Goal: Information Seeking & Learning: Find specific fact

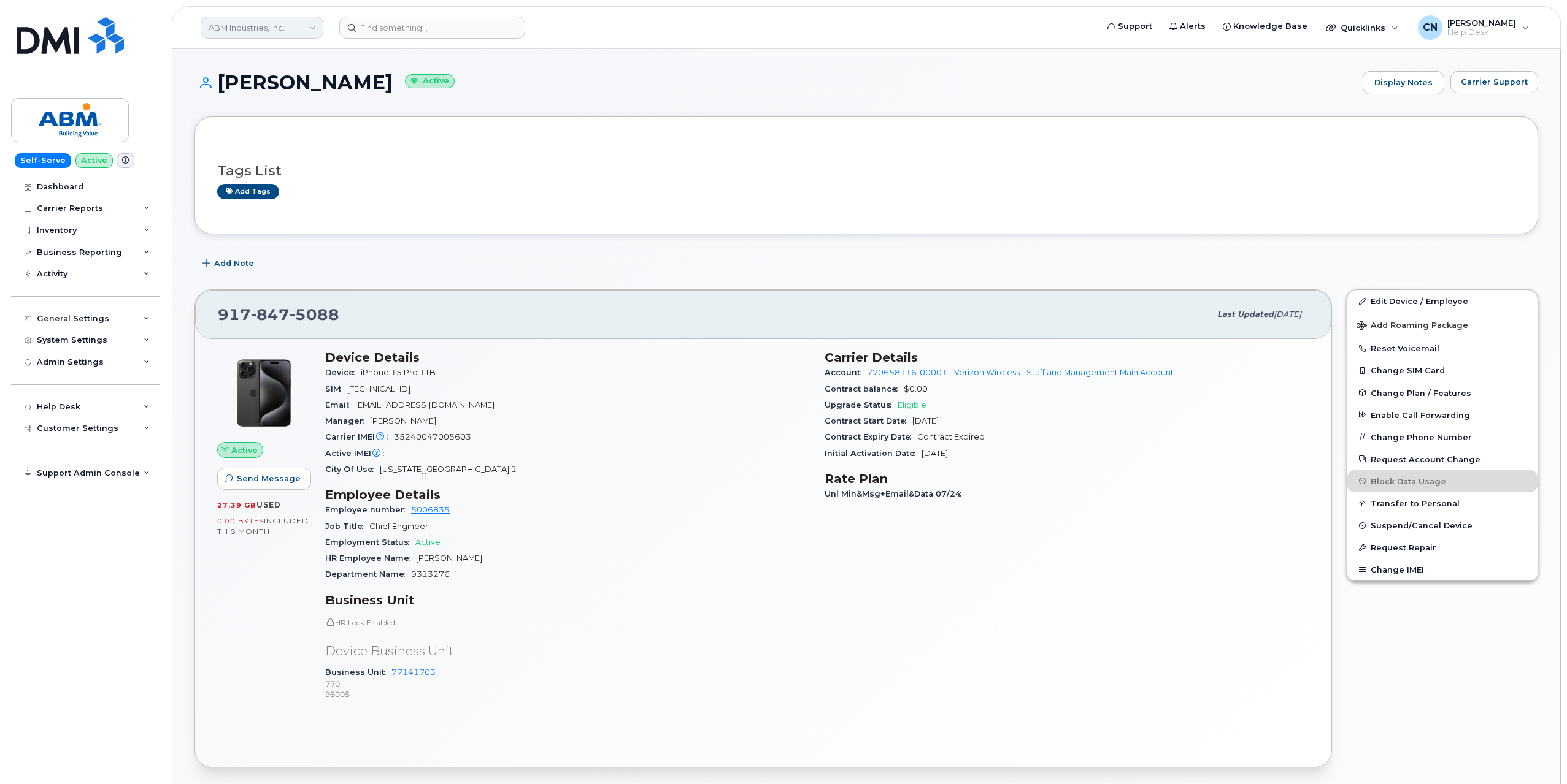
click at [247, 18] on link "ABM Industries, Inc." at bounding box center [262, 27] width 123 height 22
click at [527, 149] on div "Tags List Add tags" at bounding box center [866, 175] width 1298 height 73
click at [265, 26] on link "ABM Industries, Inc." at bounding box center [262, 27] width 123 height 22
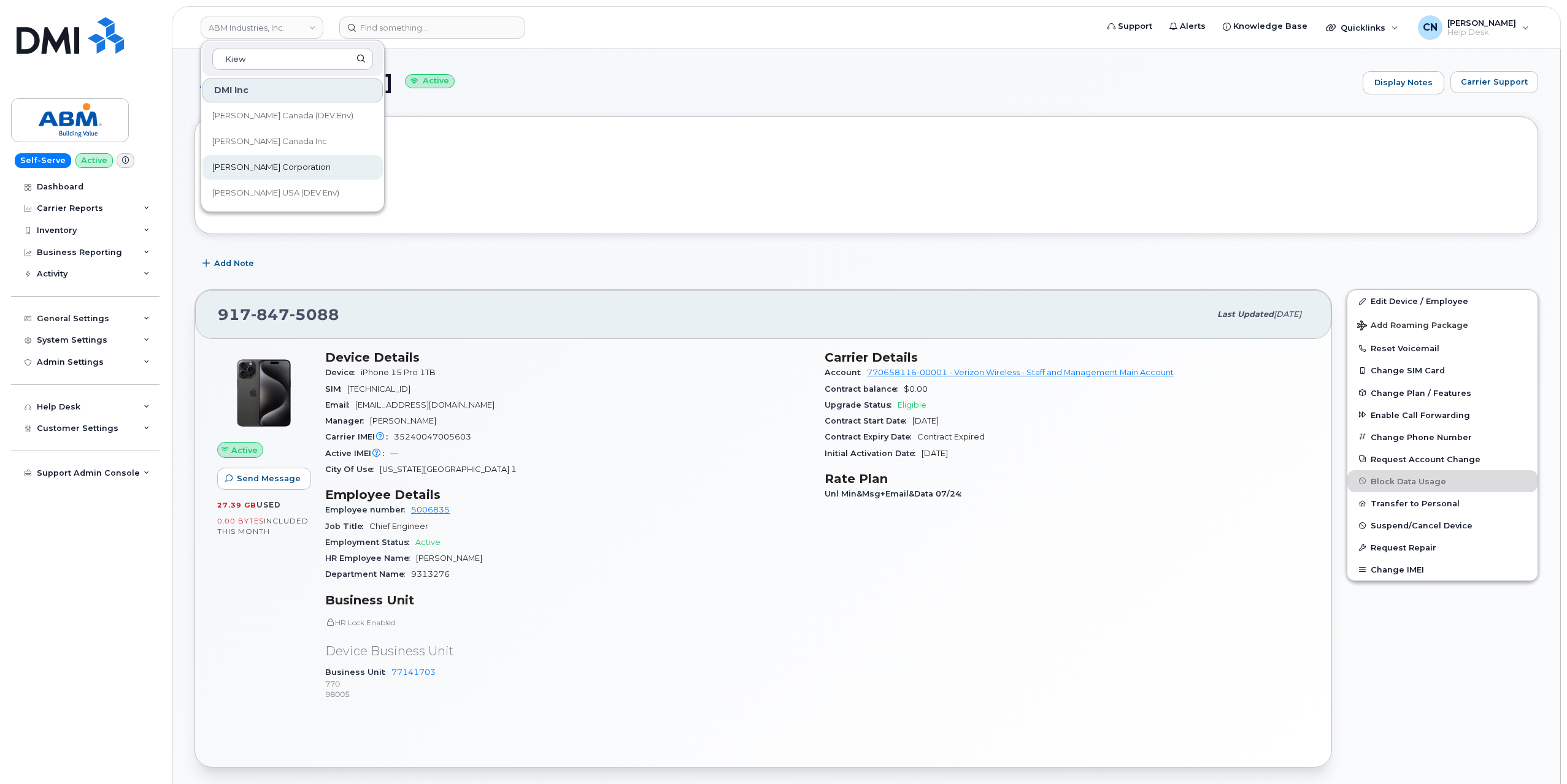
type input "Kiew"
click at [233, 166] on span "[PERSON_NAME] Corporation" at bounding box center [272, 167] width 119 height 12
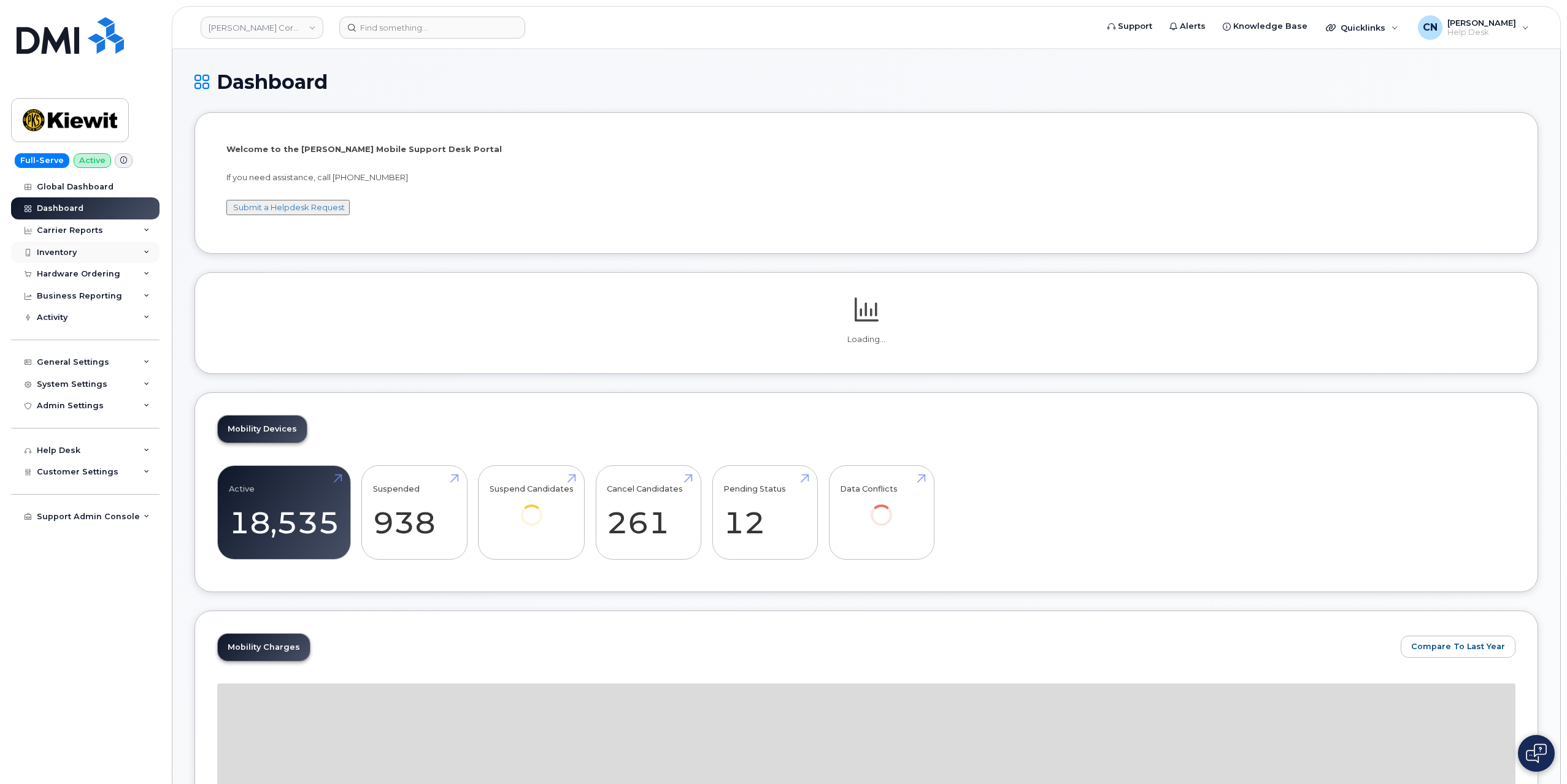
click at [78, 255] on div "Inventory" at bounding box center [85, 252] width 149 height 22
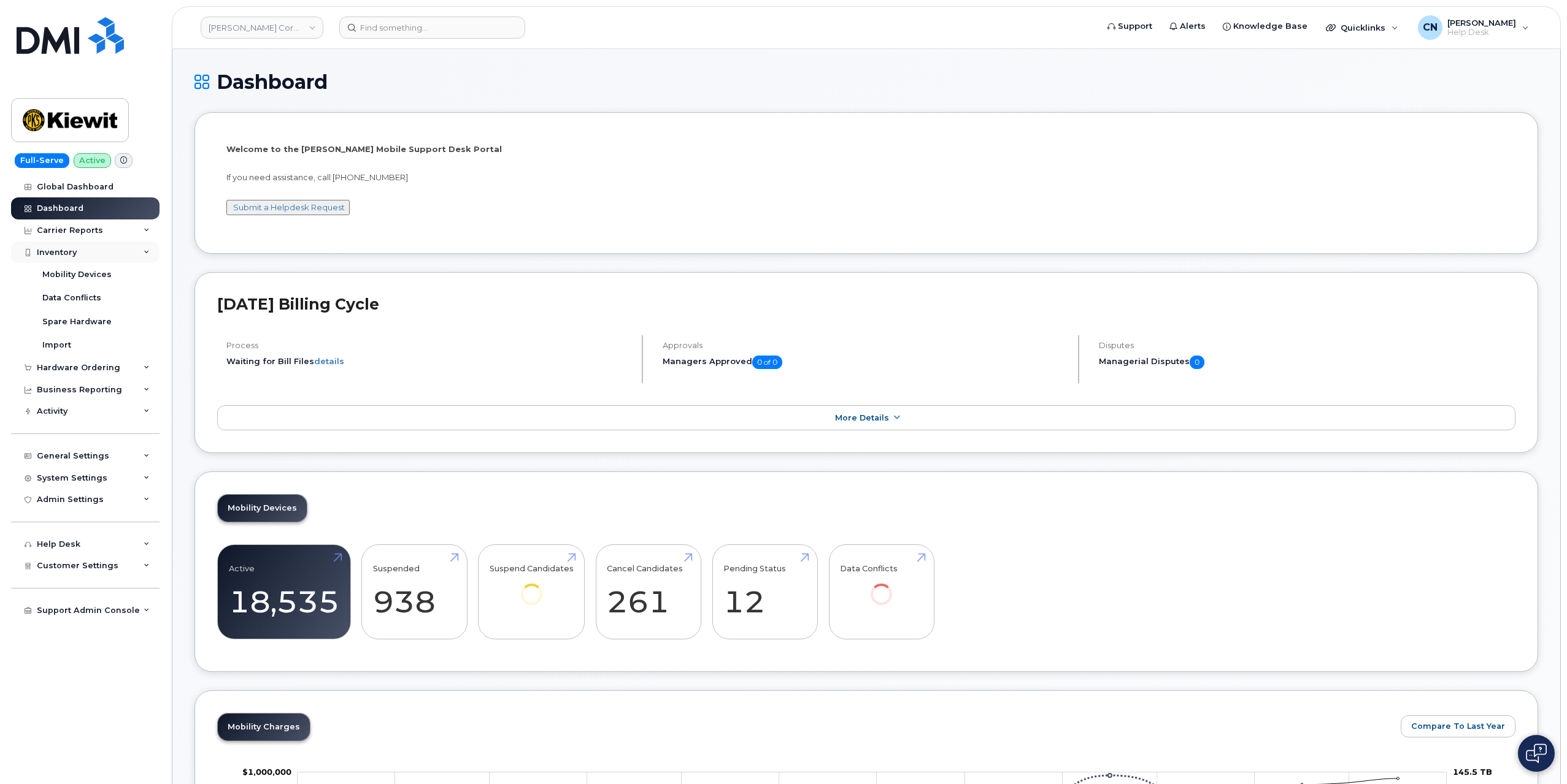
click at [78, 255] on div "Inventory" at bounding box center [85, 252] width 149 height 22
click at [73, 279] on div "Hardware Ordering" at bounding box center [85, 273] width 149 height 22
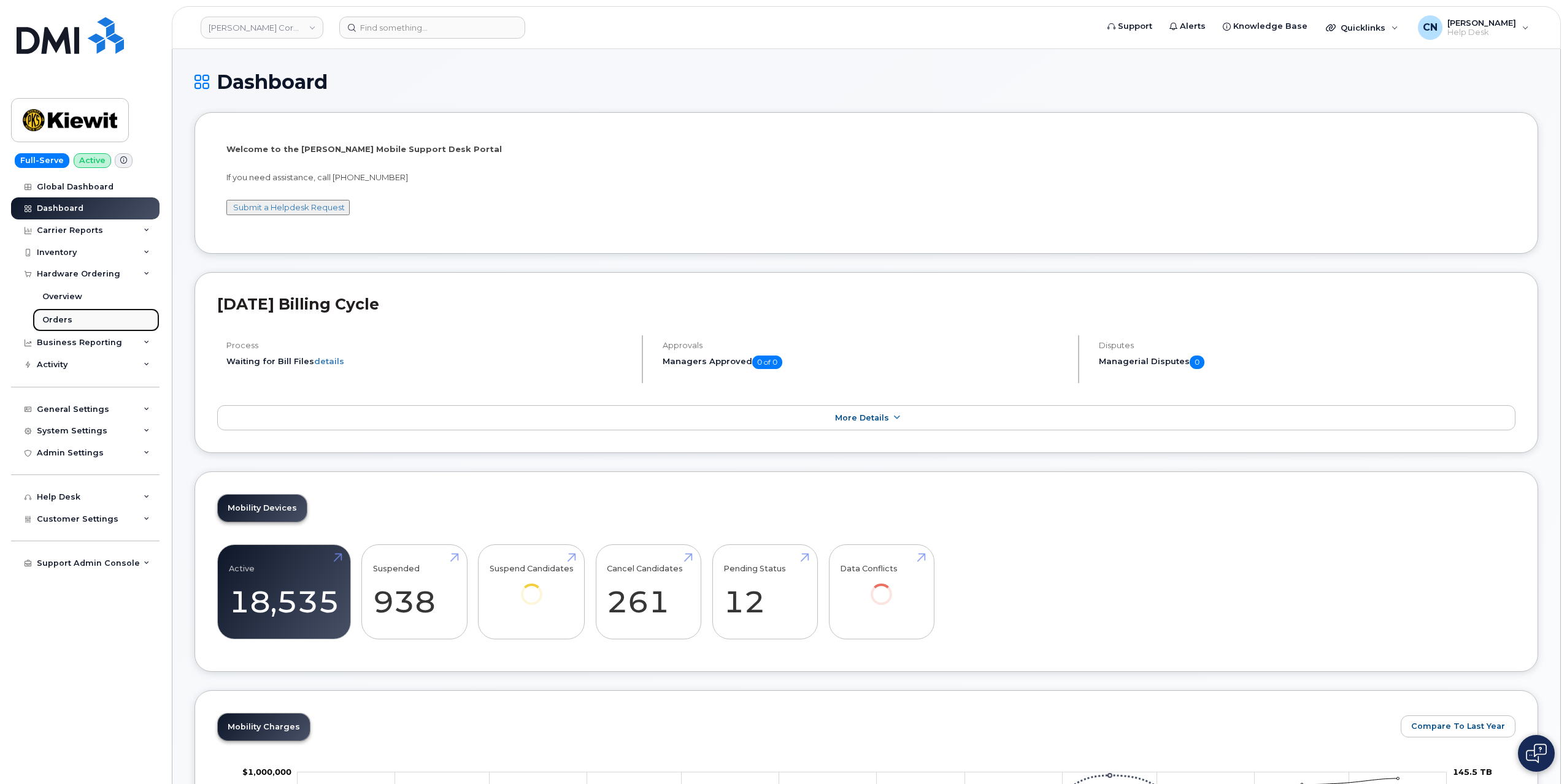
click at [63, 323] on div "Orders" at bounding box center [58, 319] width 30 height 11
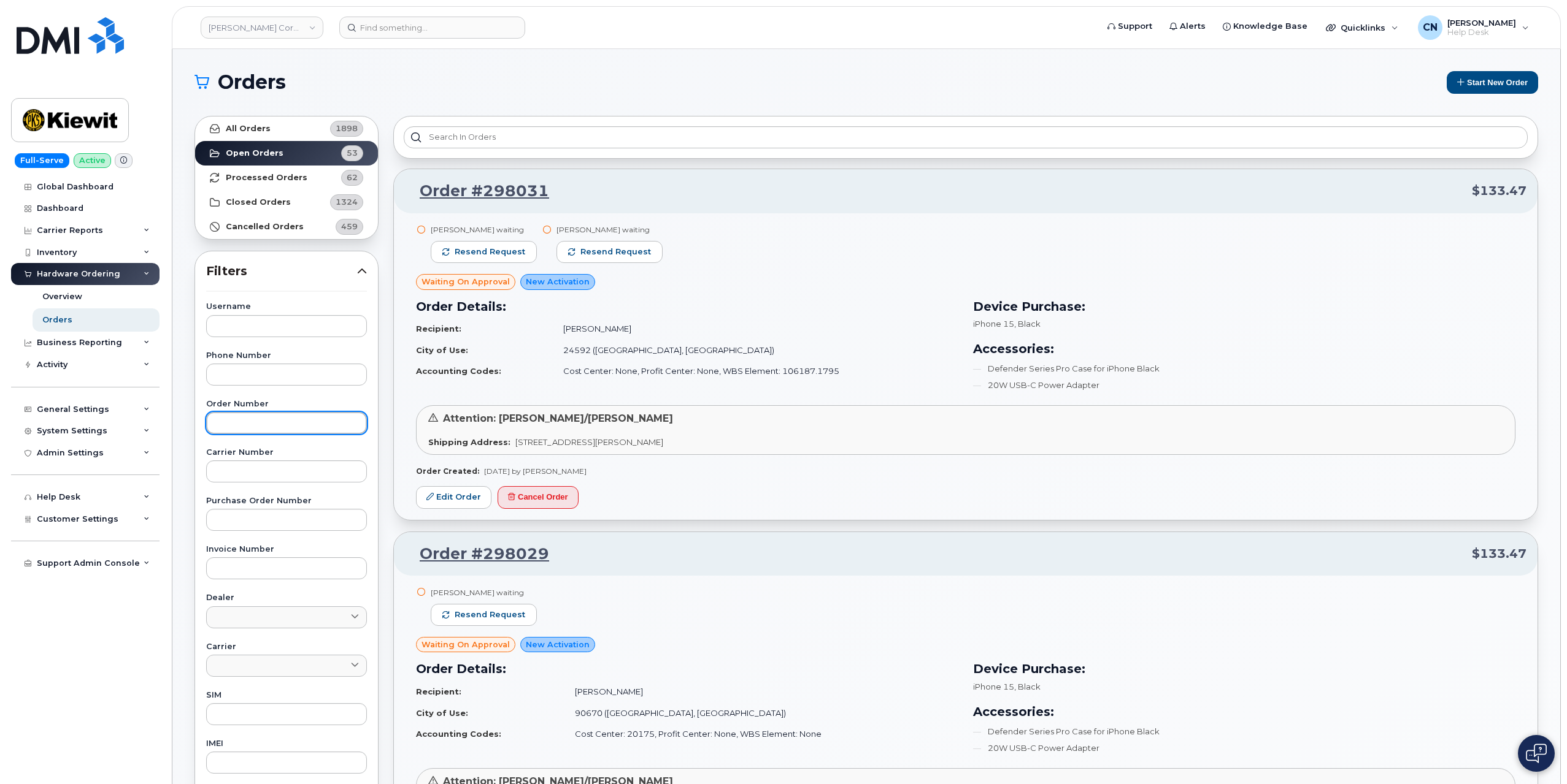
click at [243, 429] on input "text" at bounding box center [287, 423] width 161 height 22
paste input "296374"
type input "296374"
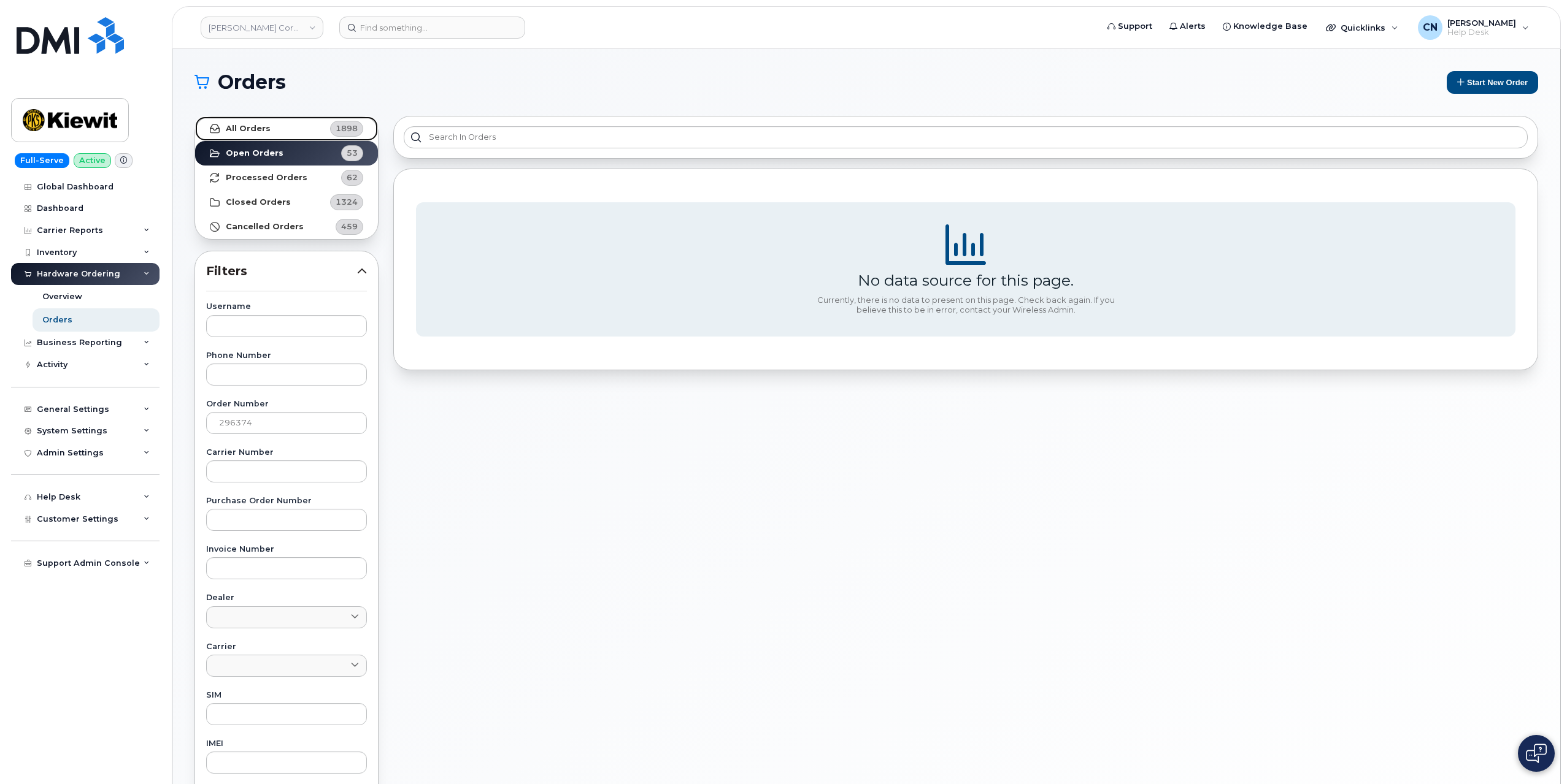
click at [244, 131] on strong "All Orders" at bounding box center [248, 128] width 45 height 10
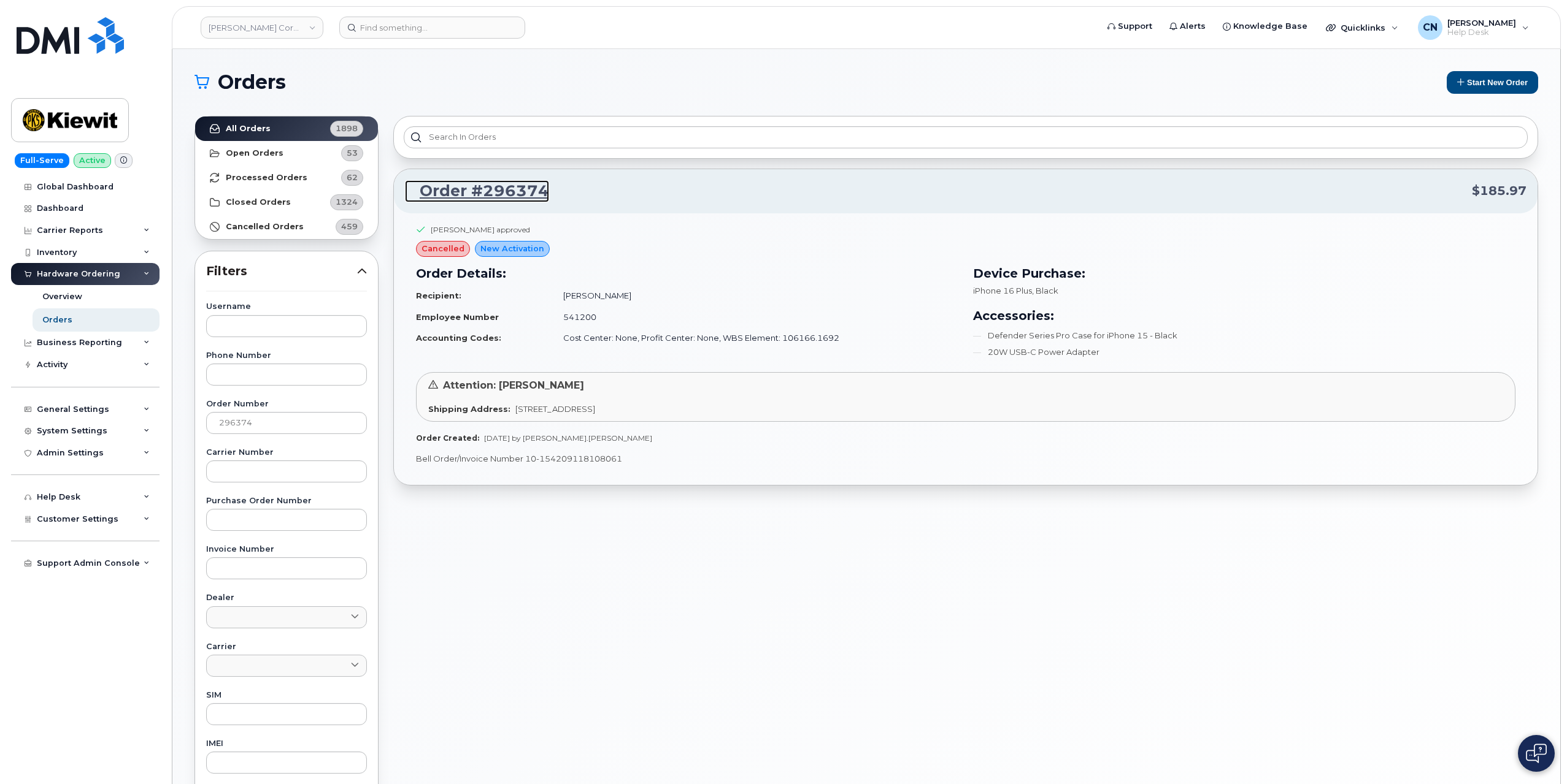
click at [451, 189] on link "Order #296374" at bounding box center [476, 191] width 144 height 22
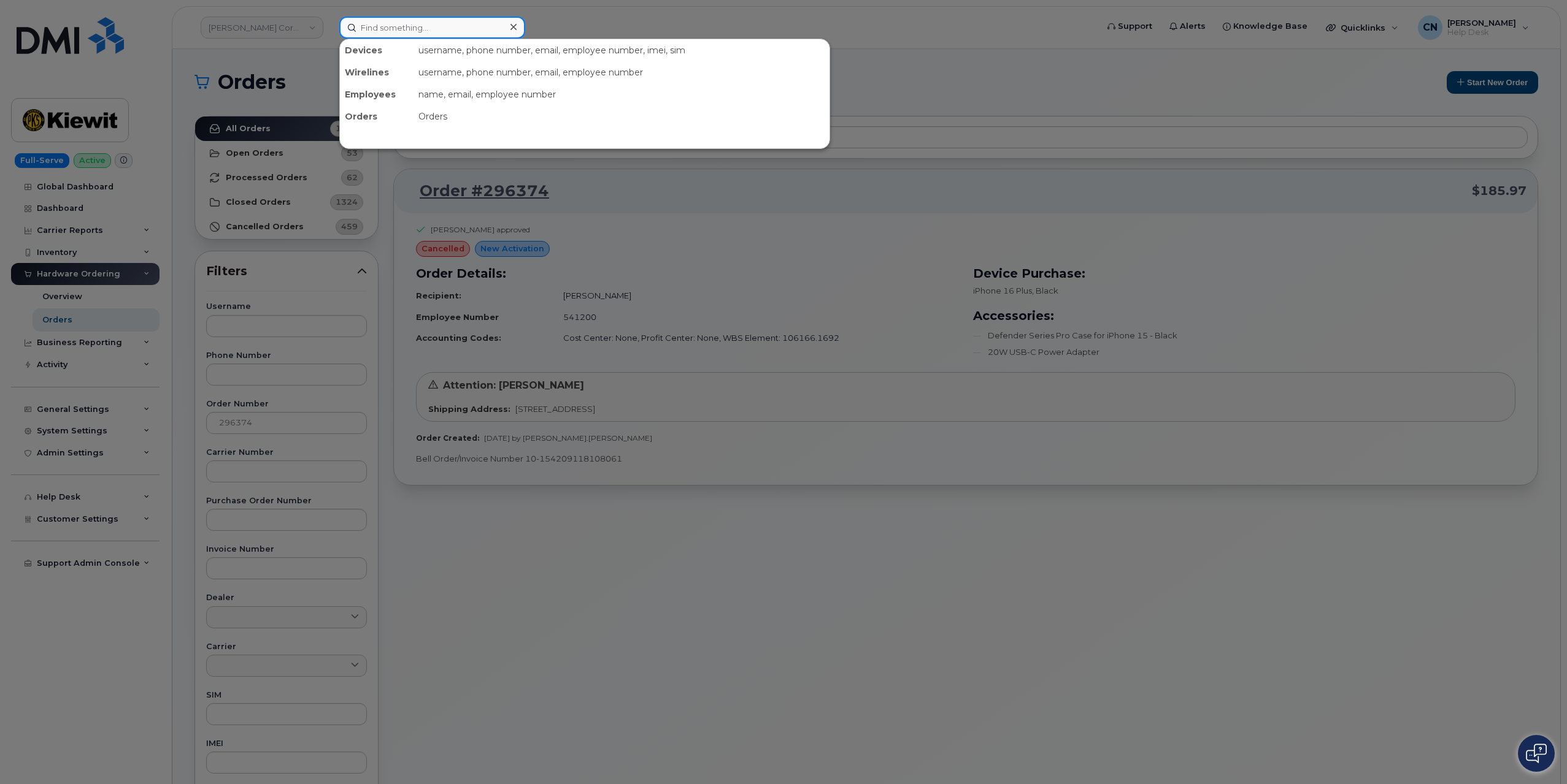
click at [385, 27] on input at bounding box center [432, 27] width 186 height 22
paste input "253.999.0272"
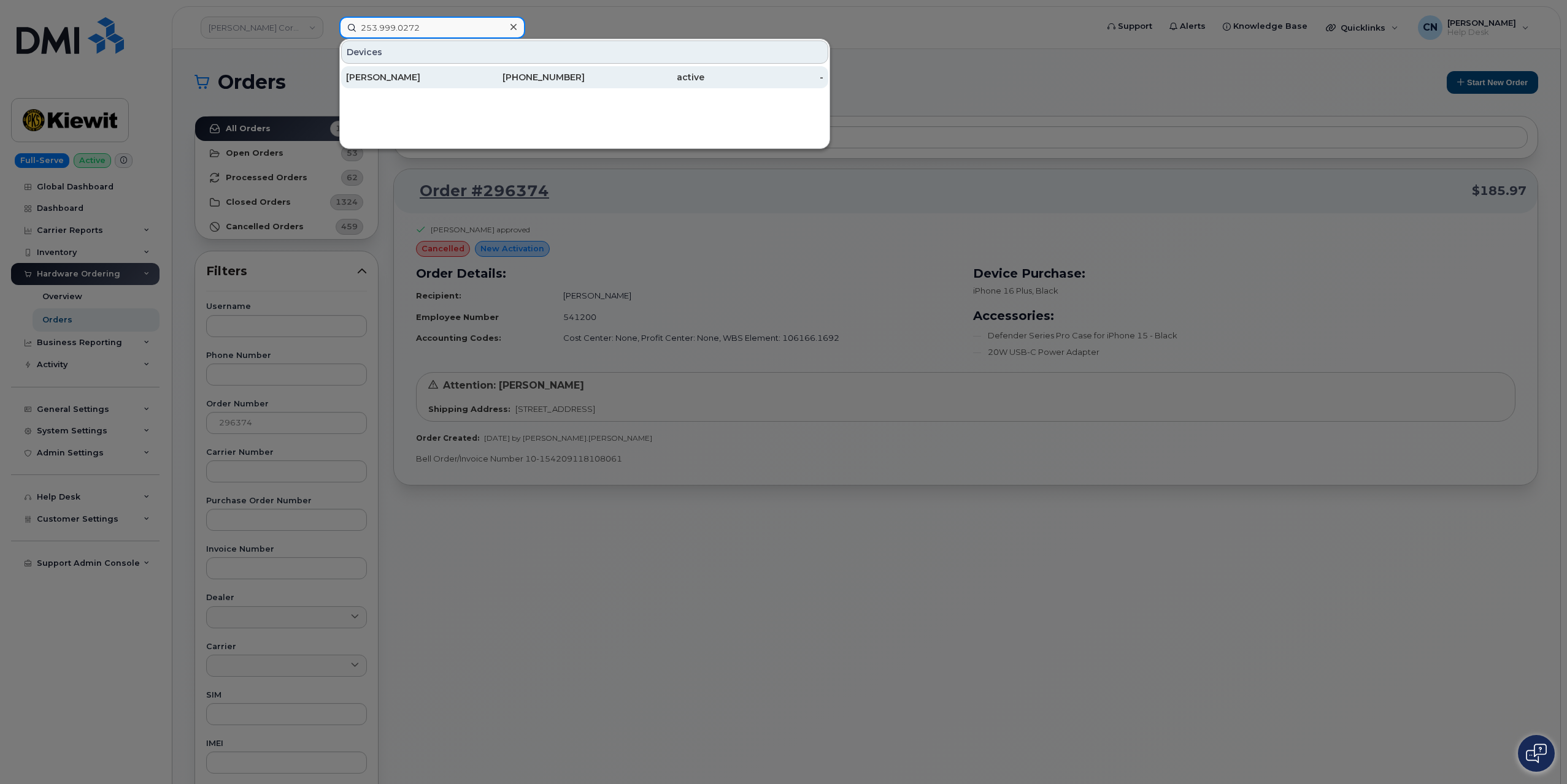
type input "253.999.0272"
click at [404, 72] on div "JOHANN BERG" at bounding box center [405, 77] width 120 height 12
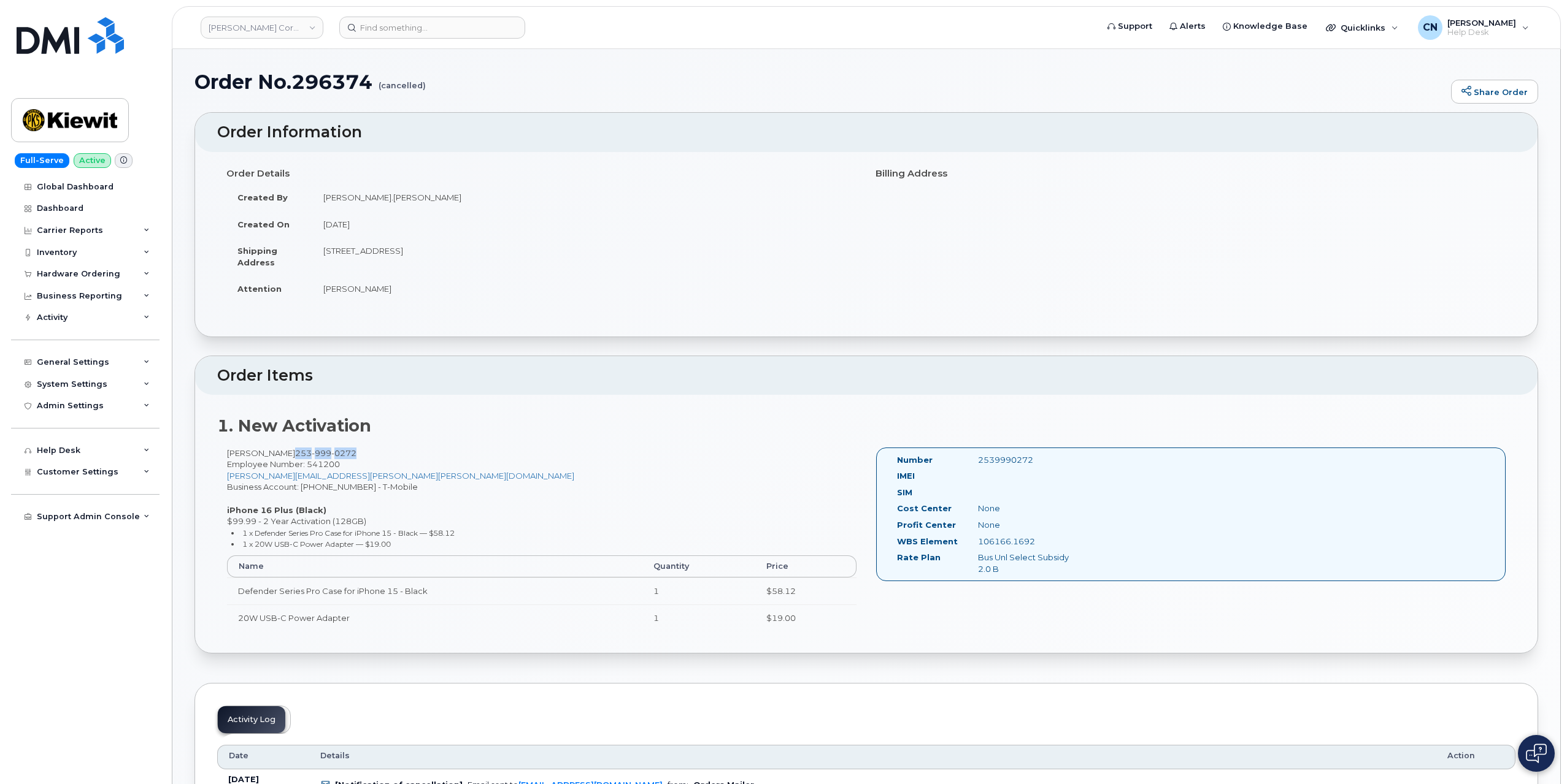
drag, startPoint x: 345, startPoint y: 453, endPoint x: 281, endPoint y: 449, distance: 64.1
click at [281, 449] on div "Johann Berg 253 999 0272 Employee Number: 541200 NICHOLAS.CHRONE@KIEWIT.COM Bus…" at bounding box center [541, 545] width 649 height 195
copy span "[PHONE_NUMBER]"
click at [443, 250] on td "185183 Hwy 101, Forks, WA, 98331, USA" at bounding box center [584, 256] width 544 height 38
click at [457, 249] on td "185183 Hwy 101, Forks, WA, 98331, USA" at bounding box center [584, 256] width 544 height 38
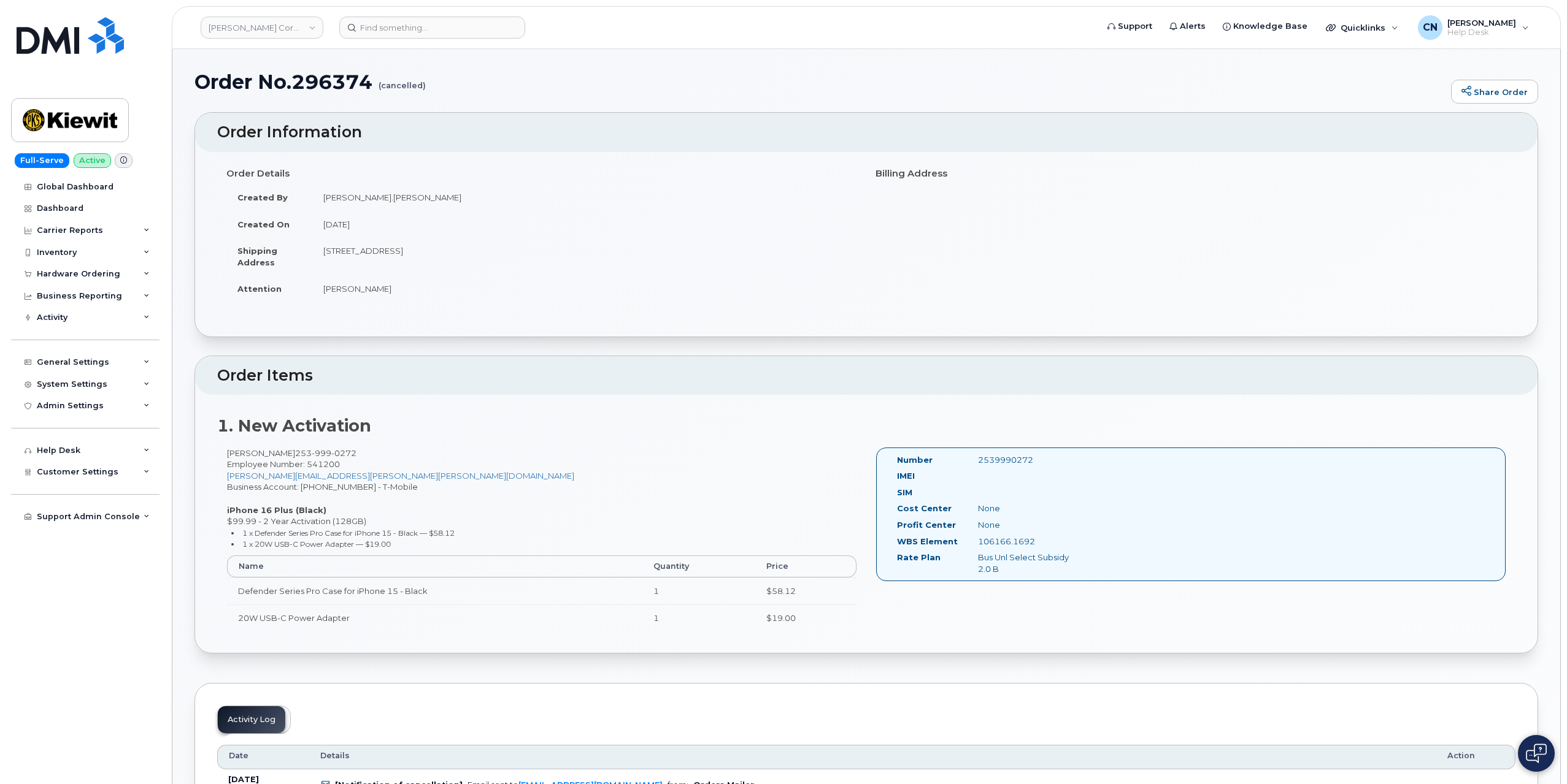
click at [457, 249] on td "185183 Hwy 101, Forks, WA, 98331, USA" at bounding box center [584, 256] width 544 height 38
copy td "98331"
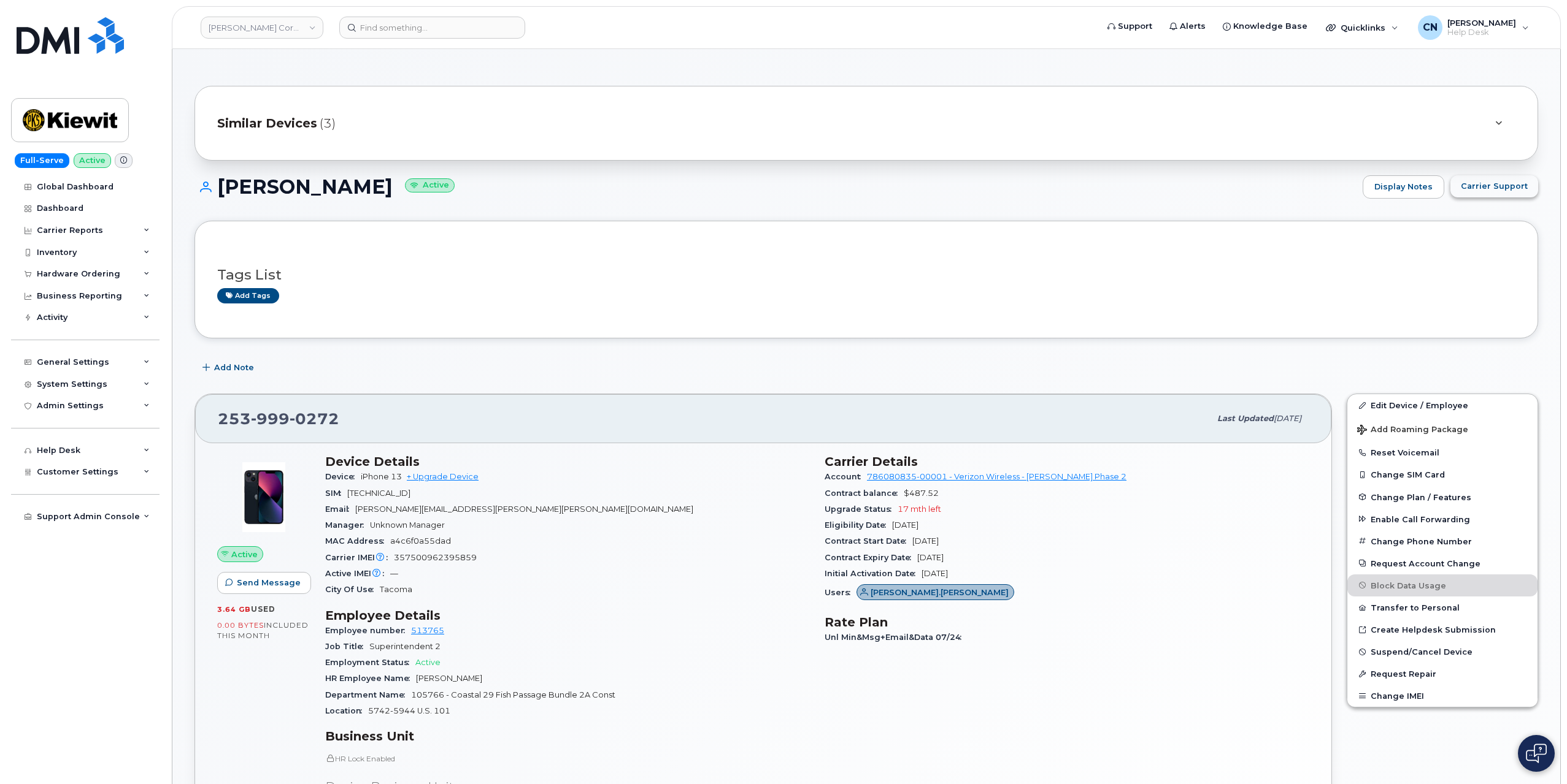
click at [1481, 181] on span "Carrier Support" at bounding box center [1494, 186] width 67 height 12
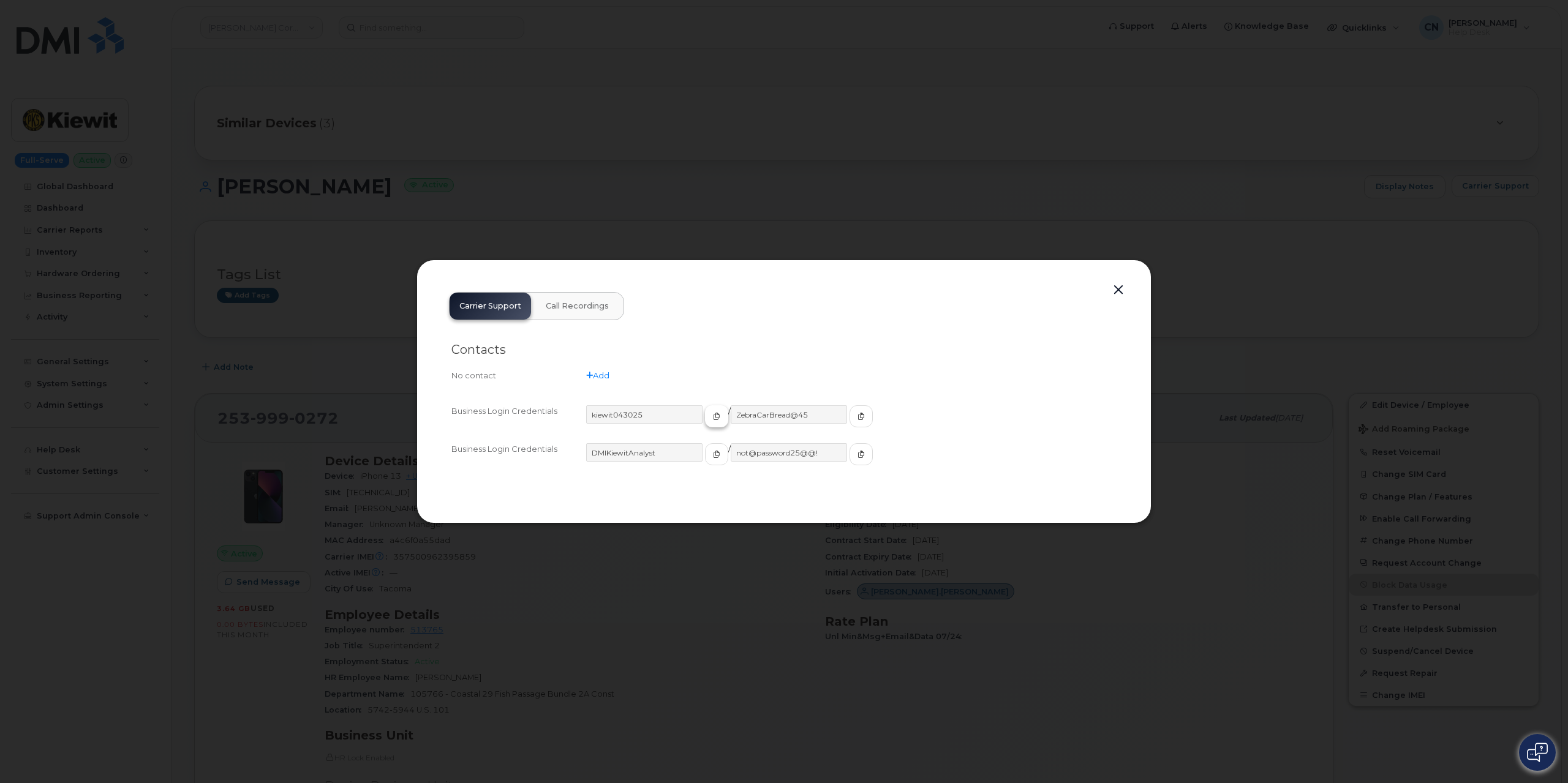
click at [713, 414] on icon "button" at bounding box center [717, 416] width 7 height 7
click at [849, 420] on button "button" at bounding box center [861, 416] width 23 height 22
click at [1120, 290] on button "button" at bounding box center [1118, 290] width 19 height 17
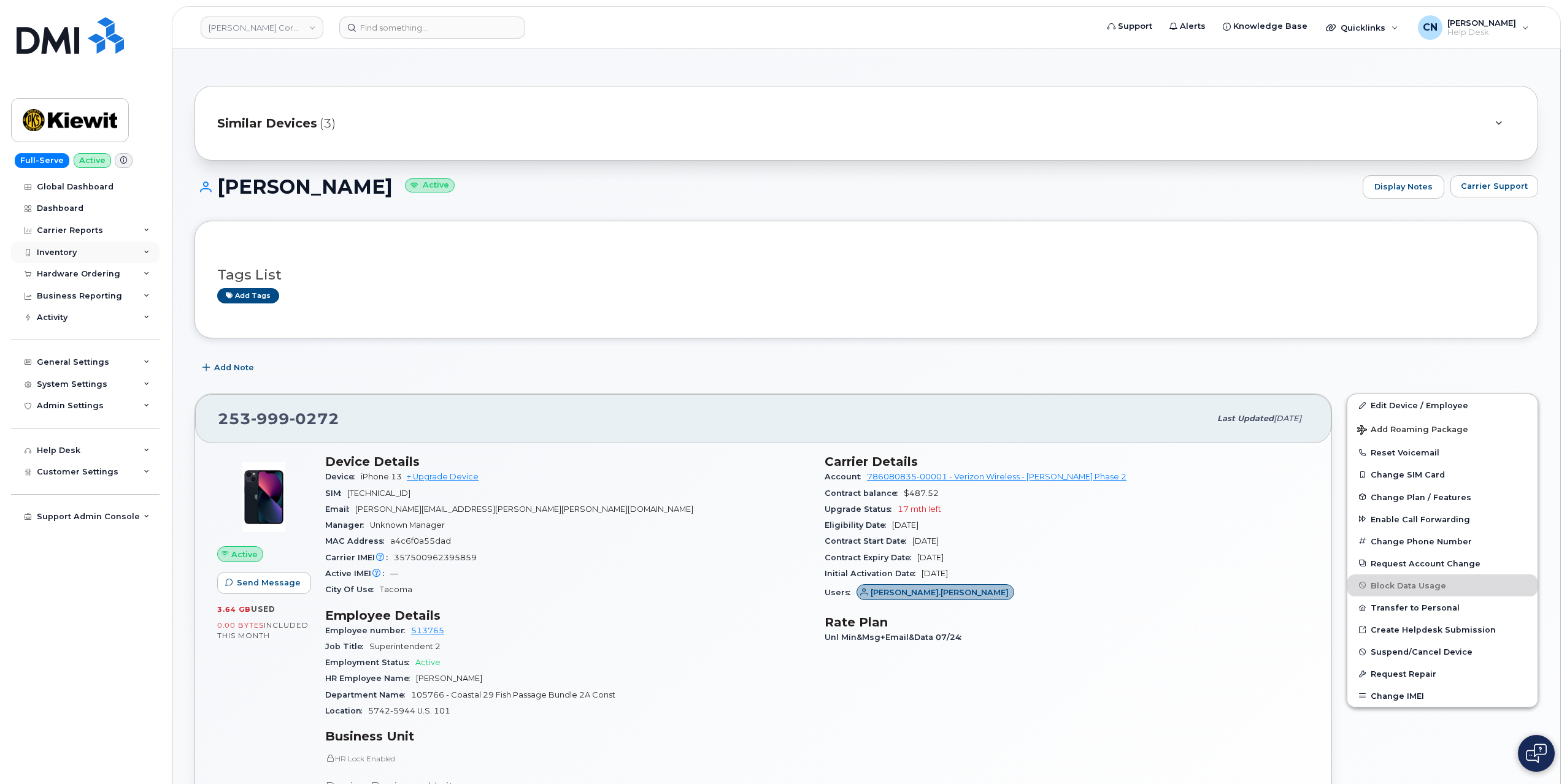
click at [89, 250] on div "Inventory" at bounding box center [85, 252] width 149 height 22
drag, startPoint x: 350, startPoint y: 415, endPoint x: 215, endPoint y: 360, distance: 145.8
click at [219, 411] on div "253 999 0272" at bounding box center [714, 419] width 992 height 26
copy span "253 999 0272"
click at [436, 38] on header "Kiewit Corporation Support Alerts Knowledge Base Quicklinks Suspend / Cancel De…" at bounding box center [866, 27] width 1389 height 43
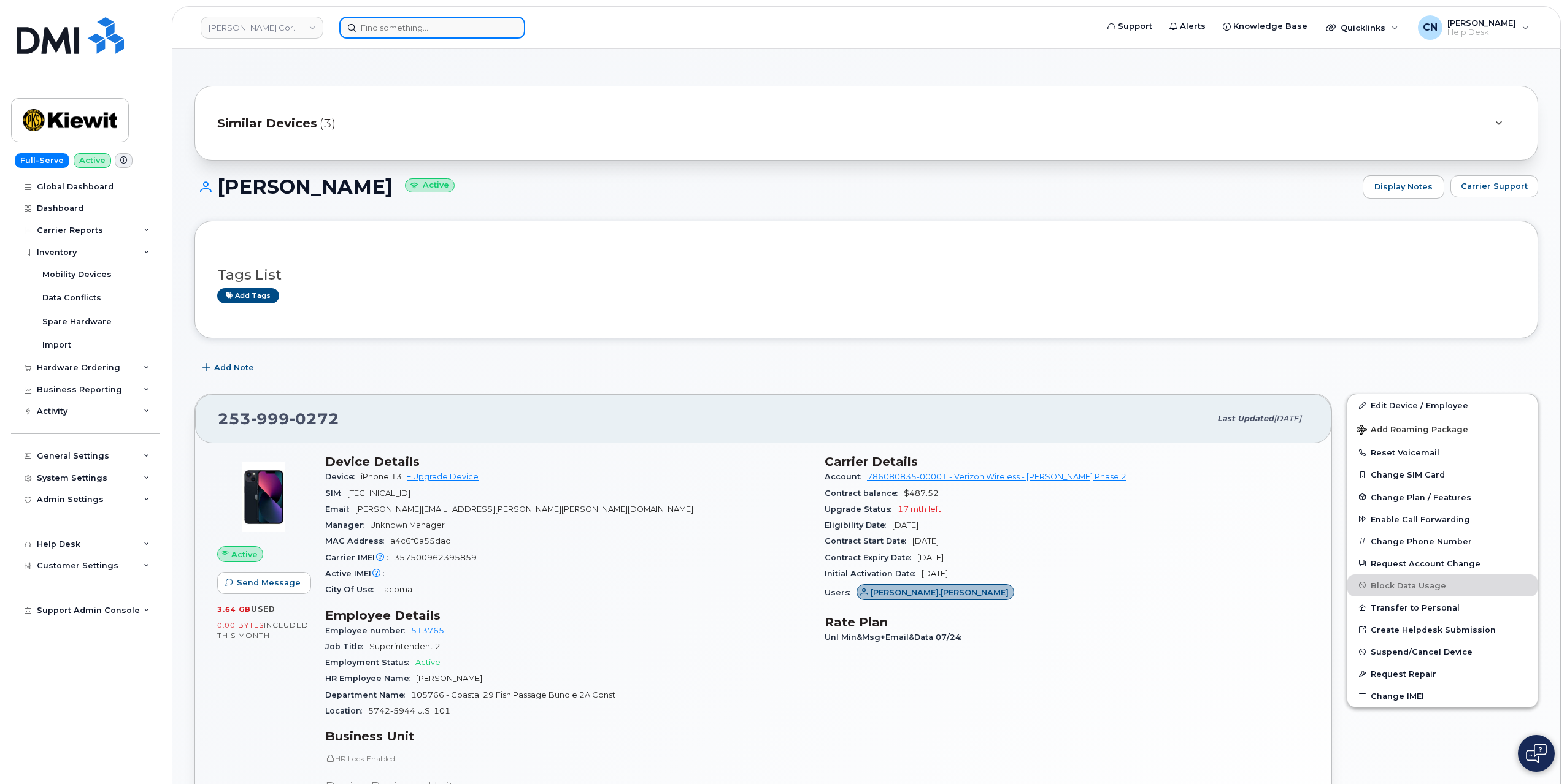
click at [436, 33] on input at bounding box center [432, 27] width 186 height 22
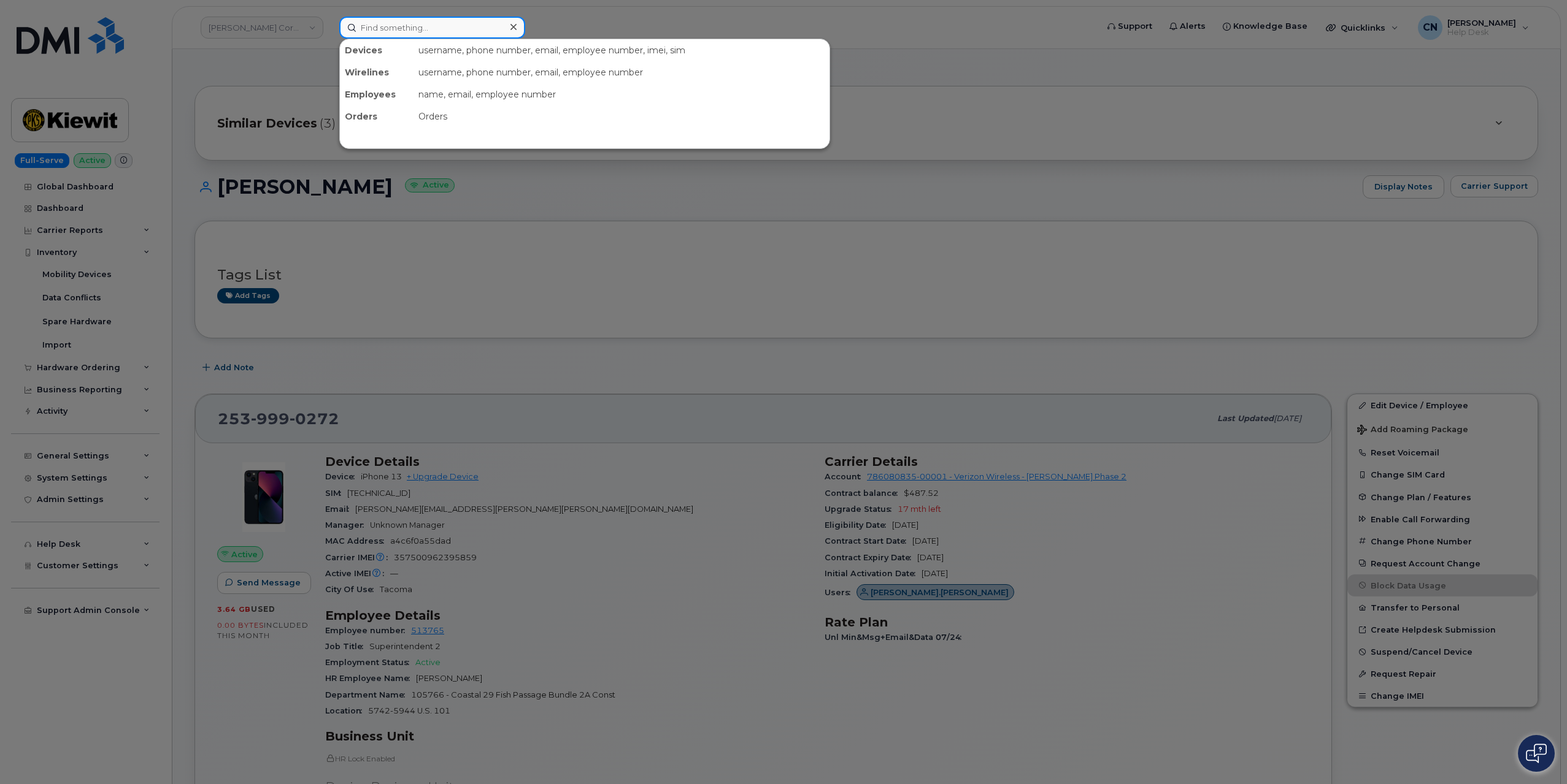
click at [428, 33] on input at bounding box center [432, 27] width 186 height 22
drag, startPoint x: 396, startPoint y: 36, endPoint x: 417, endPoint y: 34, distance: 21.1
click at [397, 36] on input at bounding box center [432, 27] width 186 height 22
click at [437, 23] on input at bounding box center [432, 27] width 186 height 22
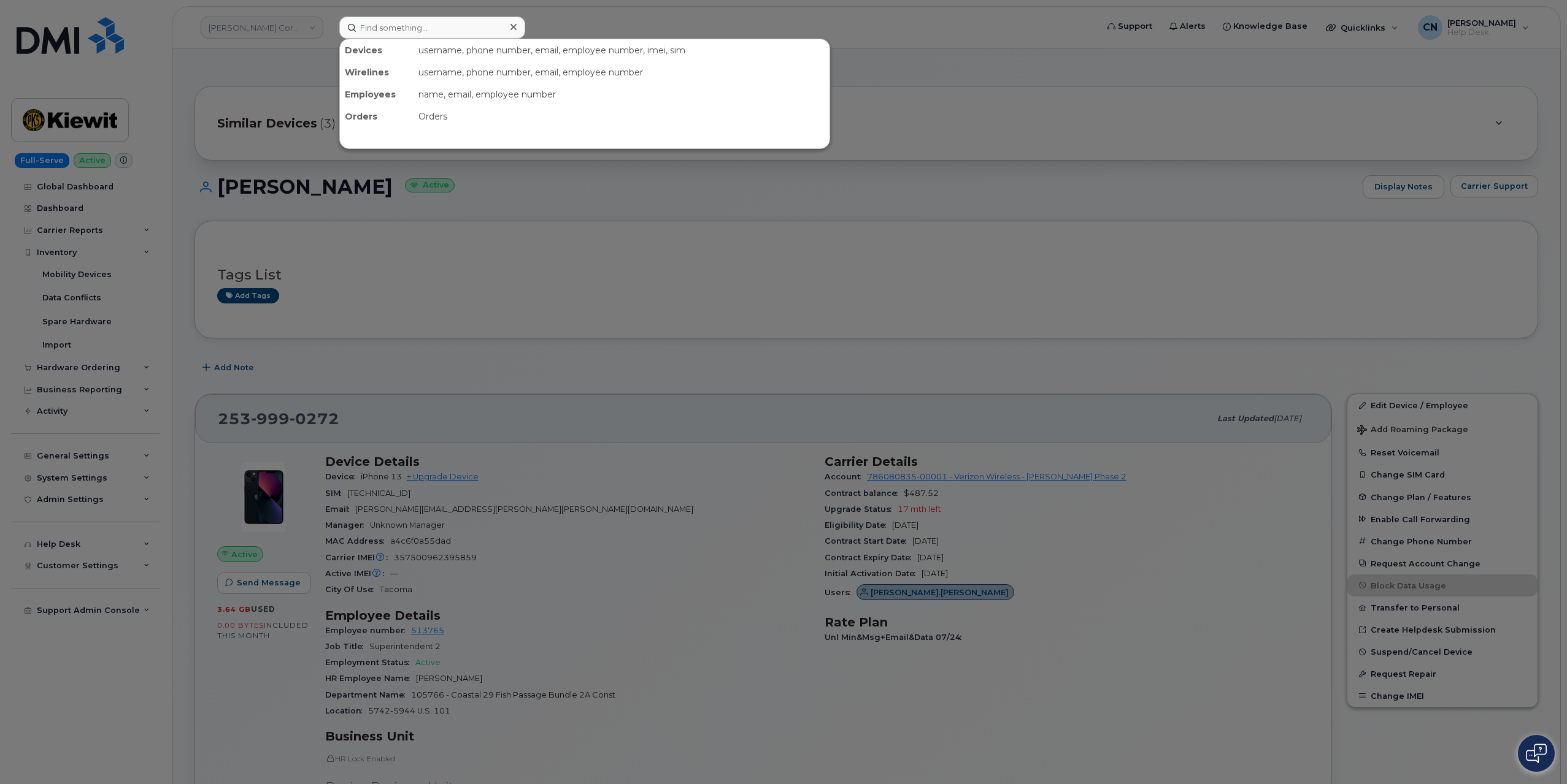
click at [700, 19] on div at bounding box center [784, 392] width 1567 height 784
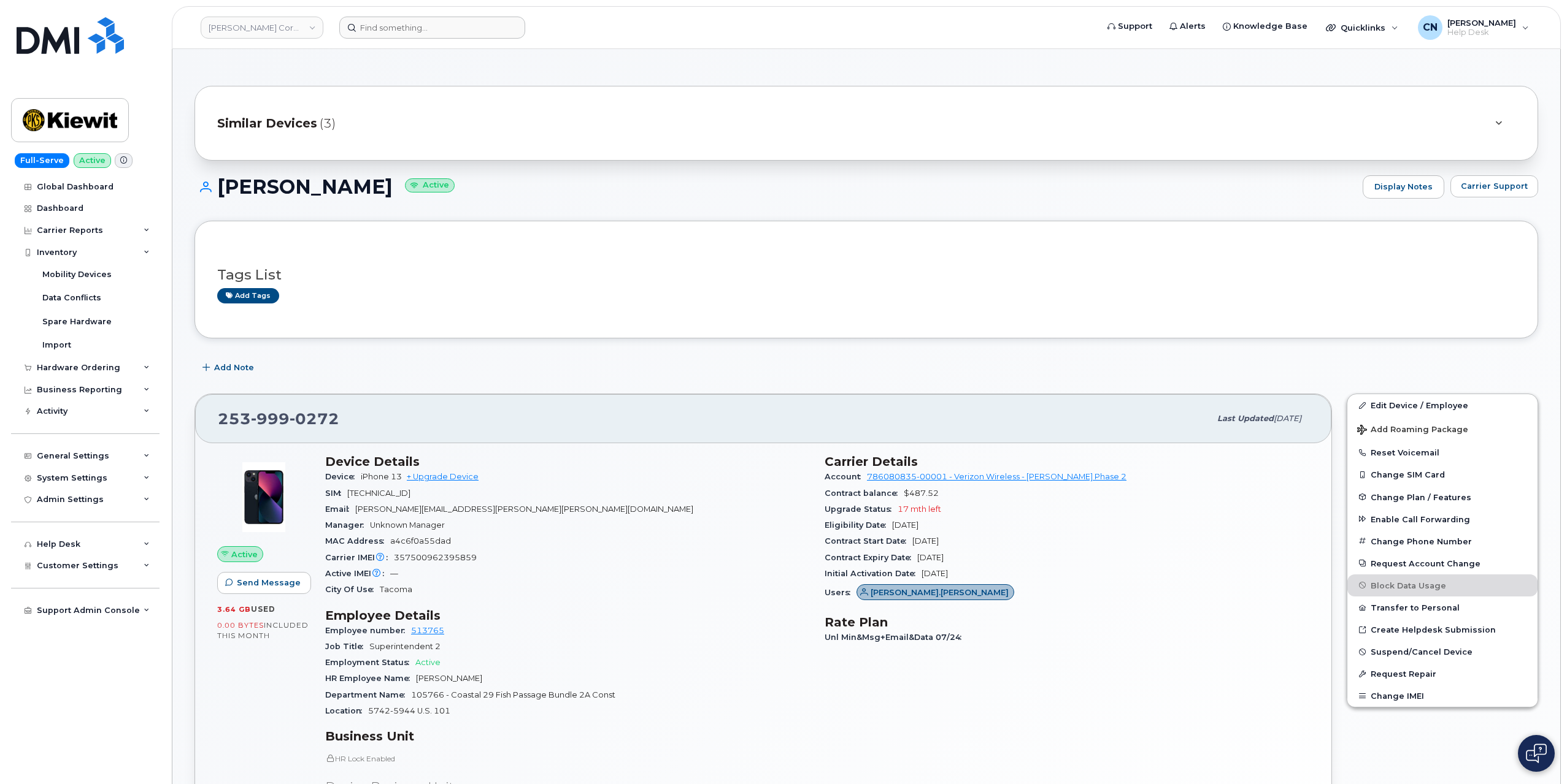
click at [473, 39] on header "Kiewit Corporation Support Alerts Knowledge Base Quicklinks Suspend / Cancel De…" at bounding box center [866, 27] width 1389 height 43
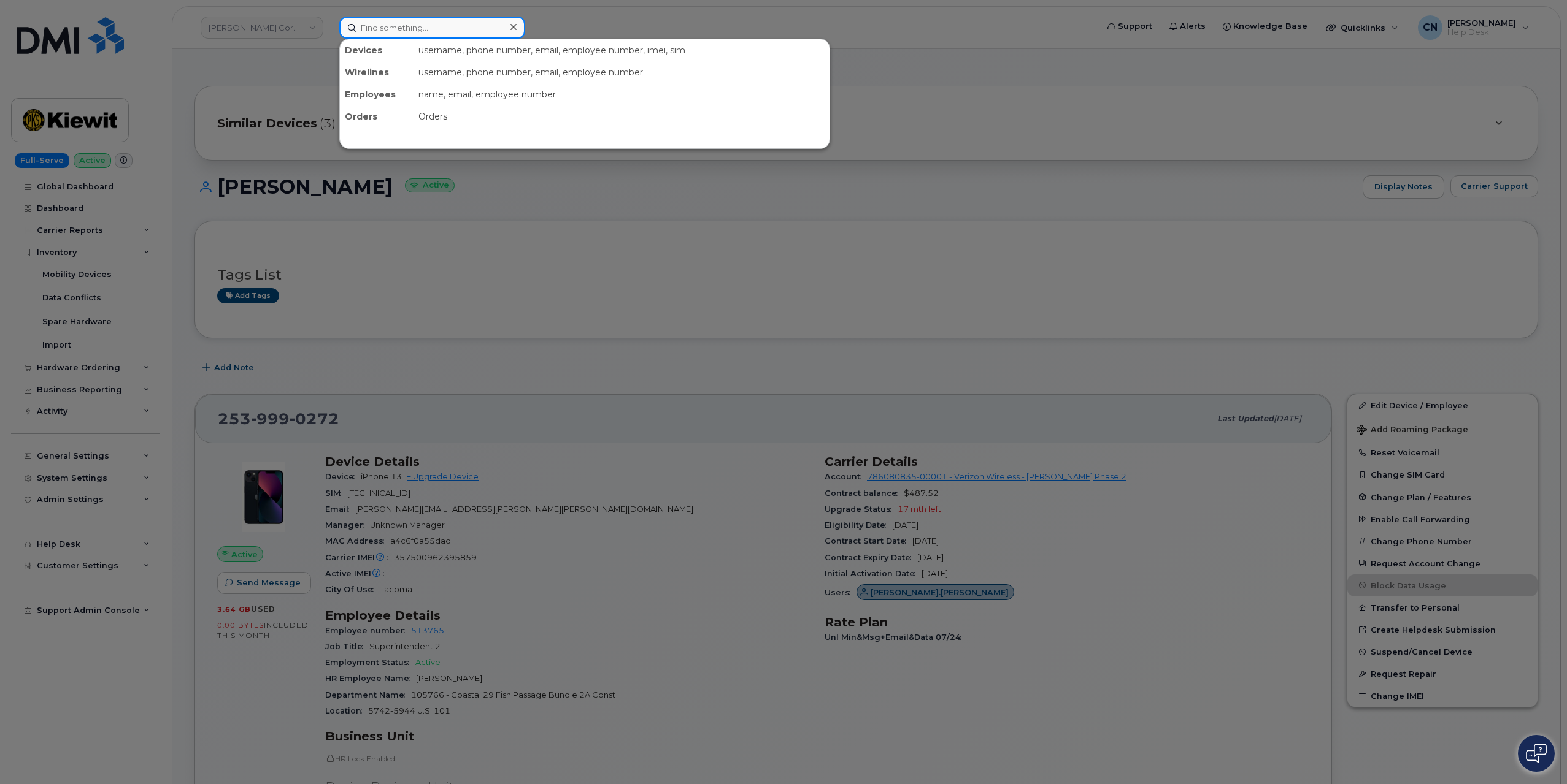
click at [462, 31] on input at bounding box center [432, 27] width 186 height 22
paste input "415.264.6271"
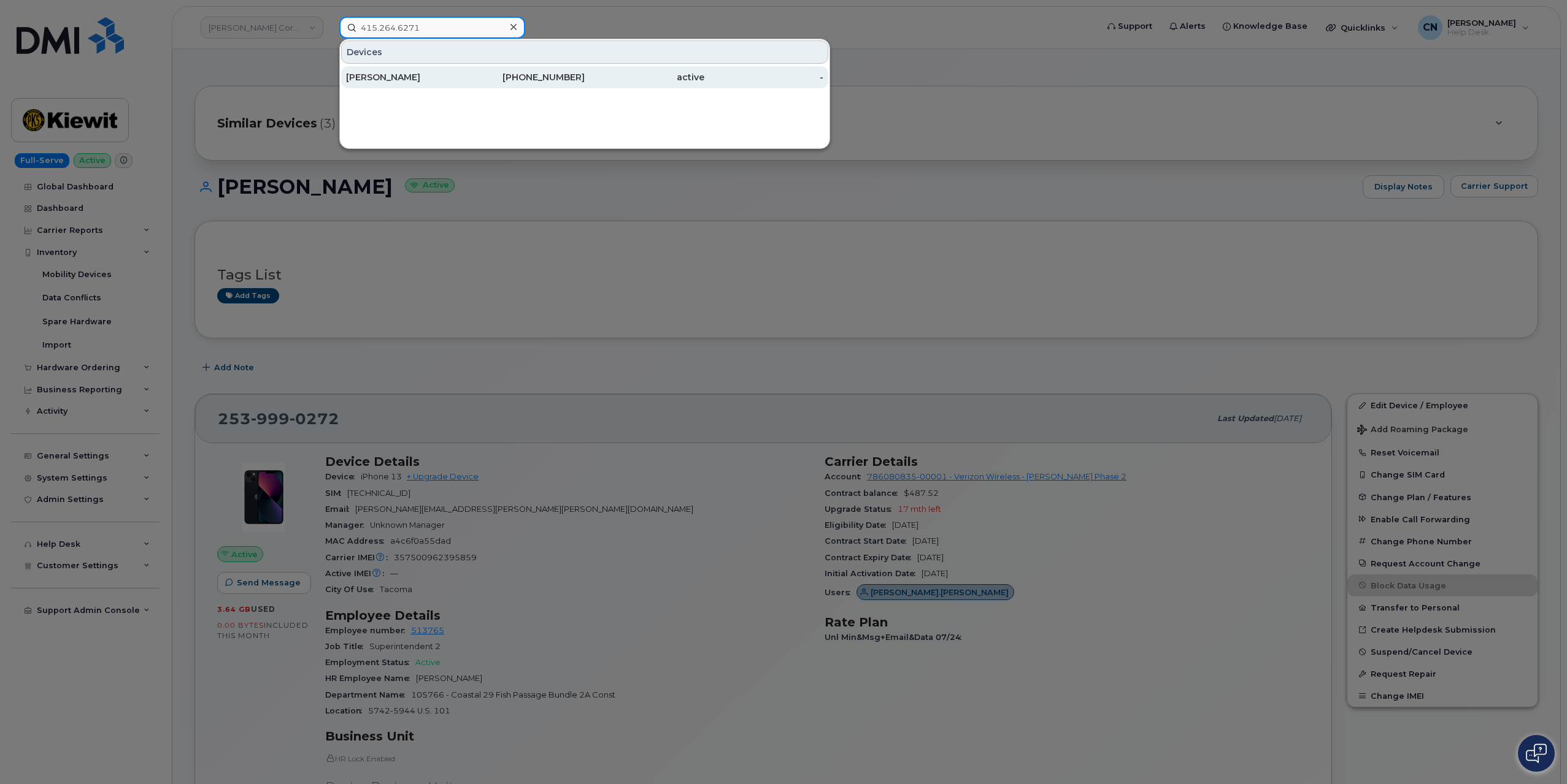
type input "415.264.6271"
click at [466, 87] on div "RAFAEL GALLEGOS" at bounding box center [525, 77] width 120 height 22
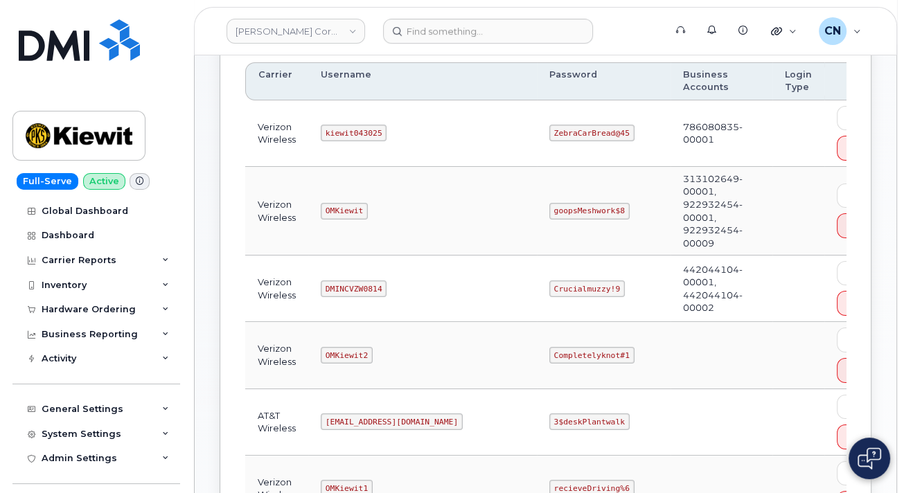
scroll to position [277, 0]
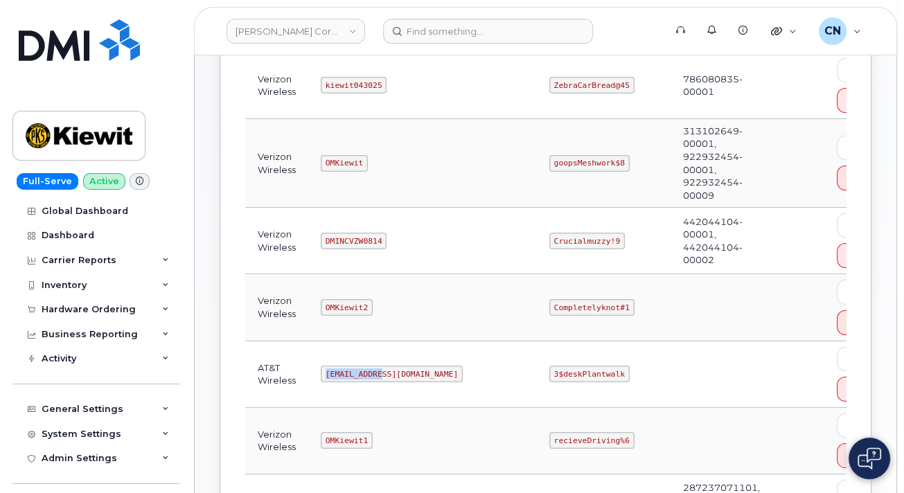
drag, startPoint x: 322, startPoint y: 373, endPoint x: 387, endPoint y: 371, distance: 64.5
click at [385, 371] on td "[EMAIL_ADDRESS][DOMAIN_NAME]" at bounding box center [422, 375] width 229 height 67
copy code "[EMAIL_ADDRESS][DOMAIN_NAME]"
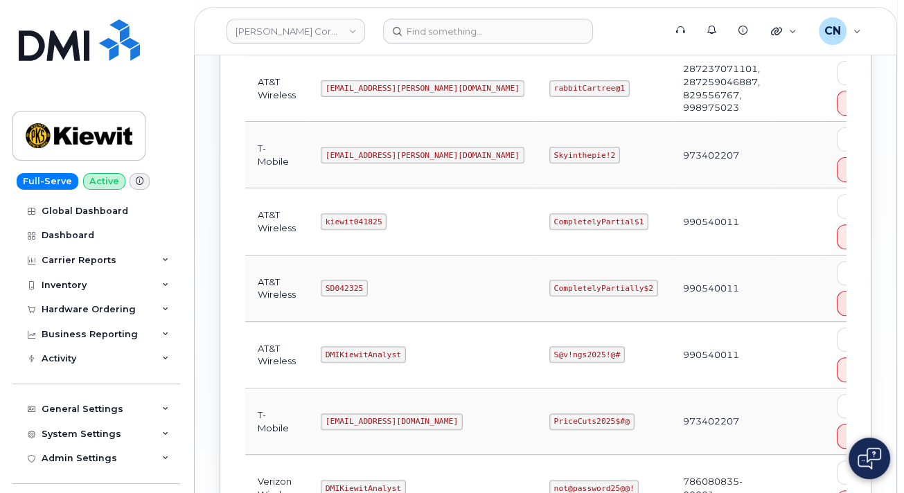
scroll to position [693, 0]
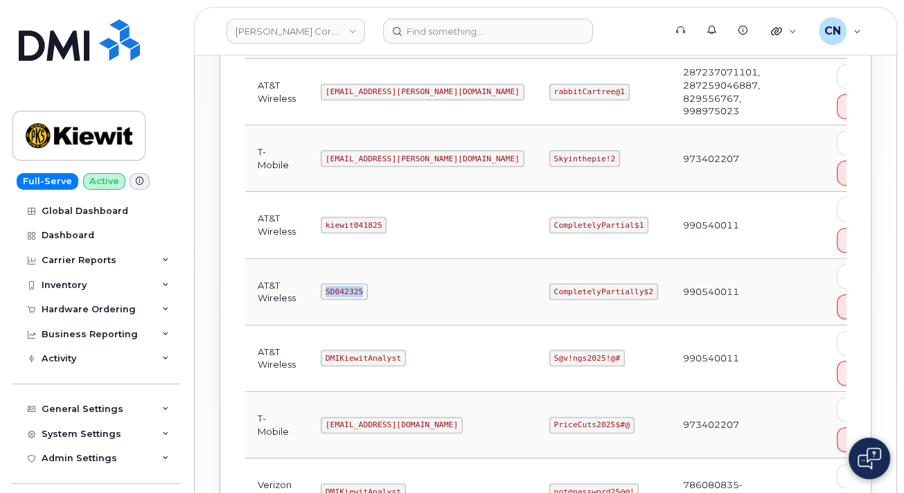
drag, startPoint x: 326, startPoint y: 289, endPoint x: 400, endPoint y: 288, distance: 74.2
click at [394, 288] on td "SD042325" at bounding box center [422, 292] width 229 height 67
copy code "SD042325"
drag, startPoint x: 488, startPoint y: 290, endPoint x: 890, endPoint y: 179, distance: 416.2
click at [605, 326] on tr "AT&T Wireless SD042325 CompletelyPartially$2 990540011 Edit Delete" at bounding box center [575, 359] width 660 height 67
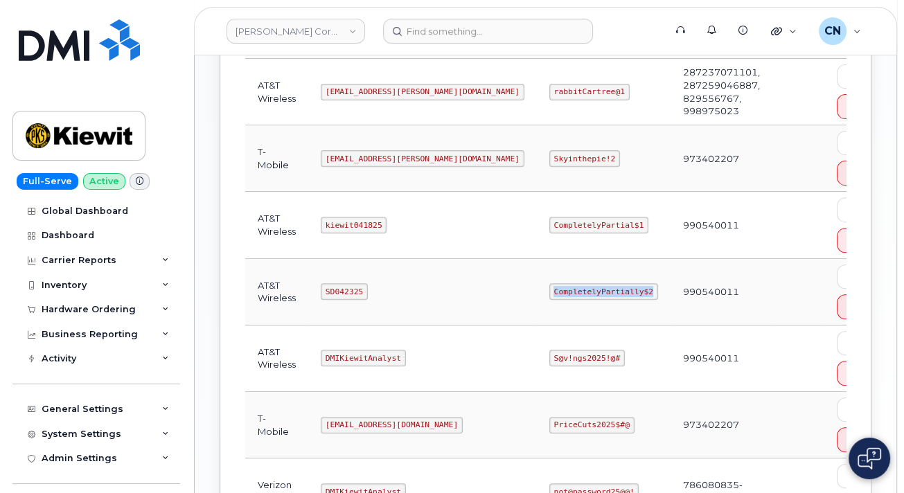
copy code "CompletelyPartially$2"
drag, startPoint x: 320, startPoint y: 221, endPoint x: 387, endPoint y: 224, distance: 67.3
click at [387, 224] on td "kiewit041825" at bounding box center [422, 225] width 229 height 67
copy code "kiewit041825"
drag, startPoint x: 490, startPoint y: 220, endPoint x: 573, endPoint y: 223, distance: 83.2
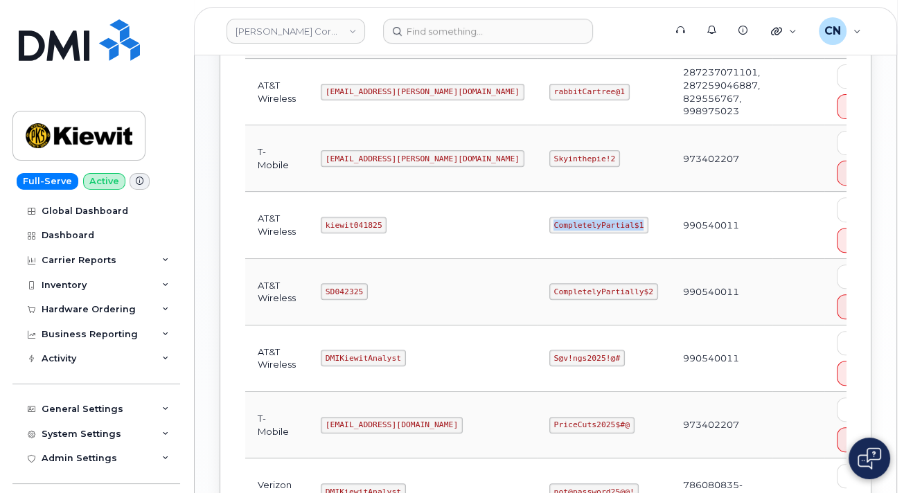
click at [573, 223] on code "CompletelyPartial$1" at bounding box center [598, 225] width 99 height 17
copy code "CompletelyPartial$1"
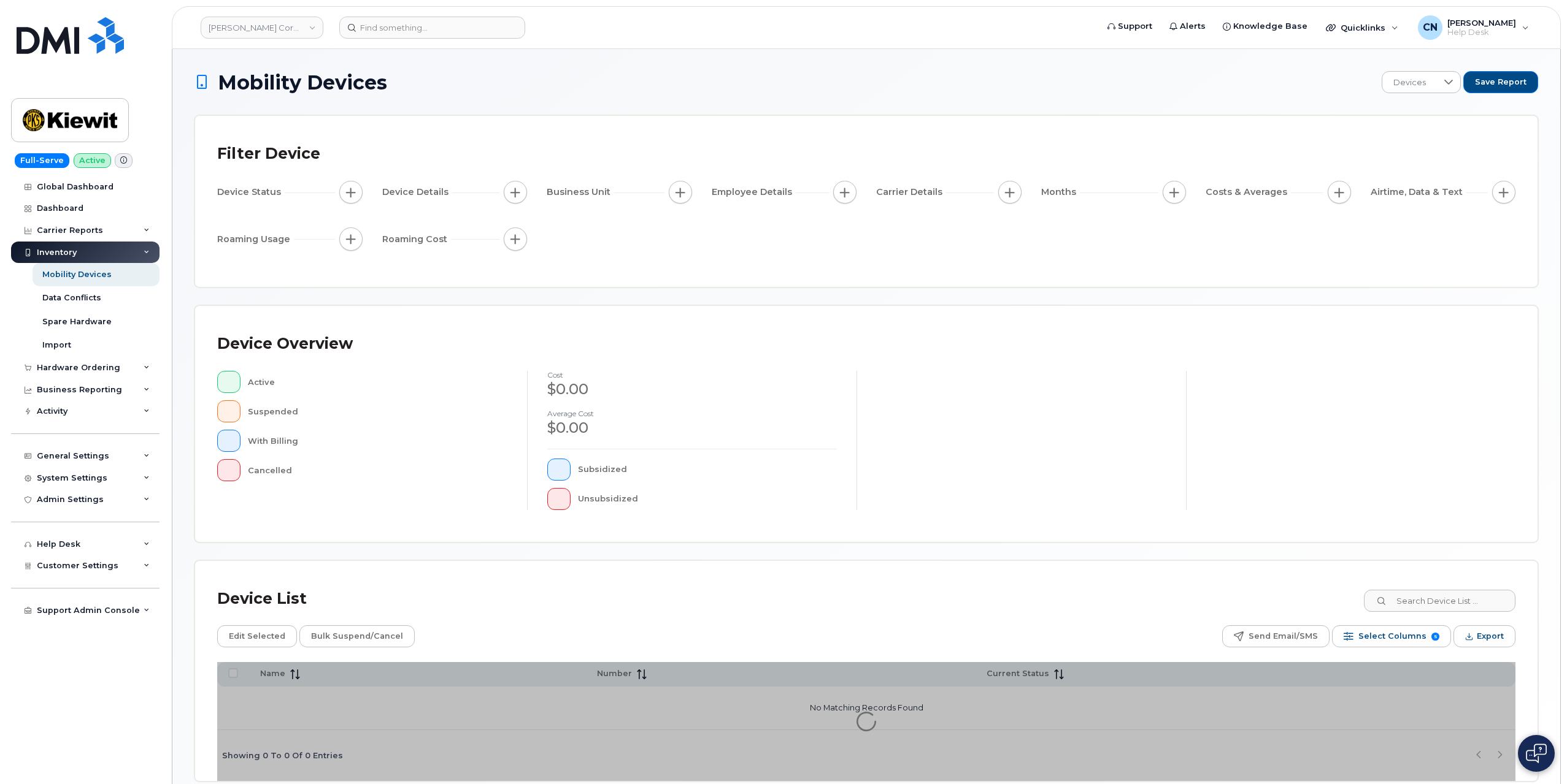
scroll to position [57, 0]
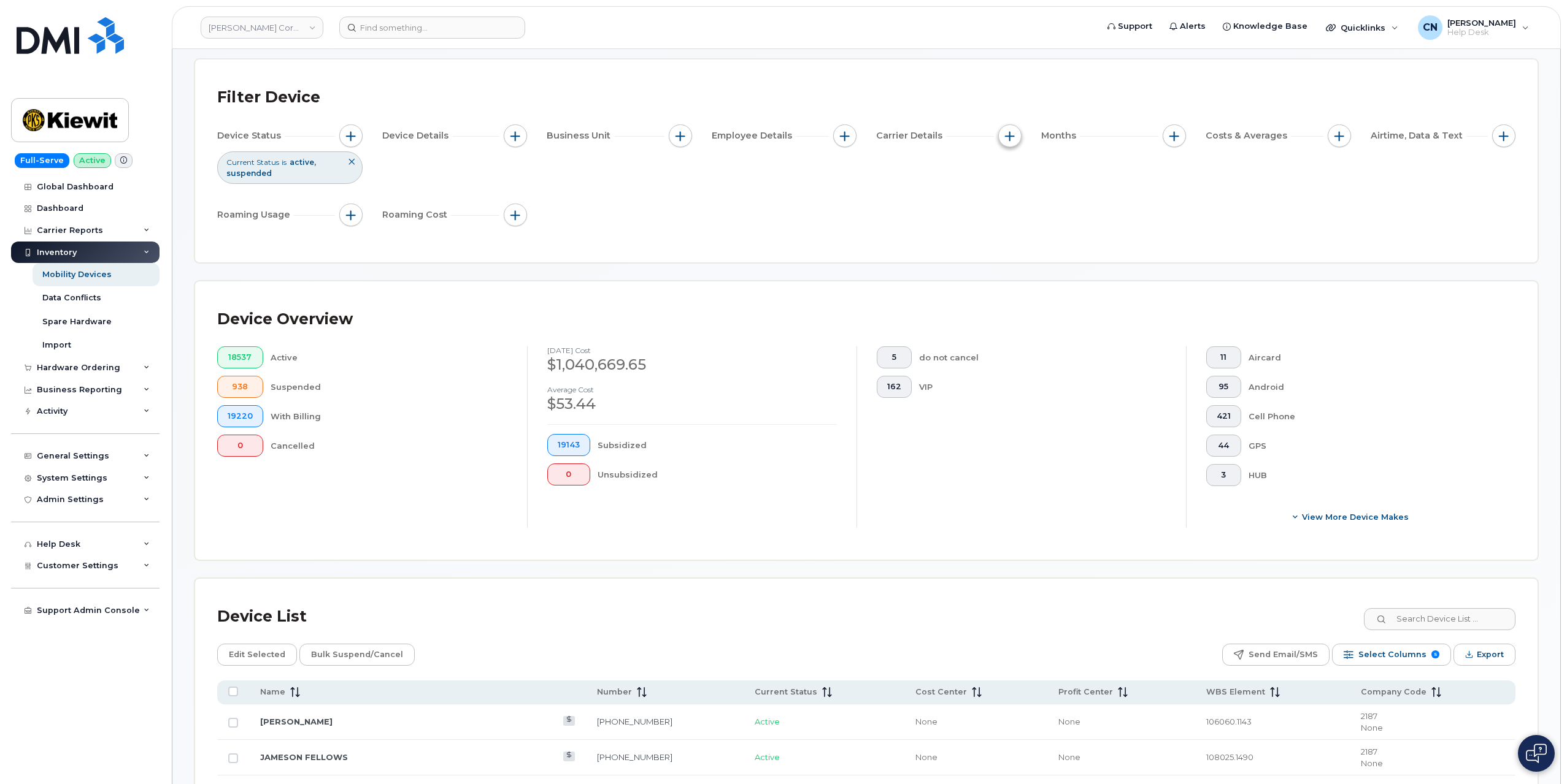
click at [1009, 134] on span "button" at bounding box center [1009, 135] width 10 height 10
click at [1038, 172] on label "Carrier" at bounding box center [1038, 172] width 31 height 12
click at [1018, 172] on input "Carrier" at bounding box center [1012, 173] width 10 height 10
checkbox input "true"
click at [1055, 232] on div "empty" at bounding box center [1081, 223] width 111 height 21
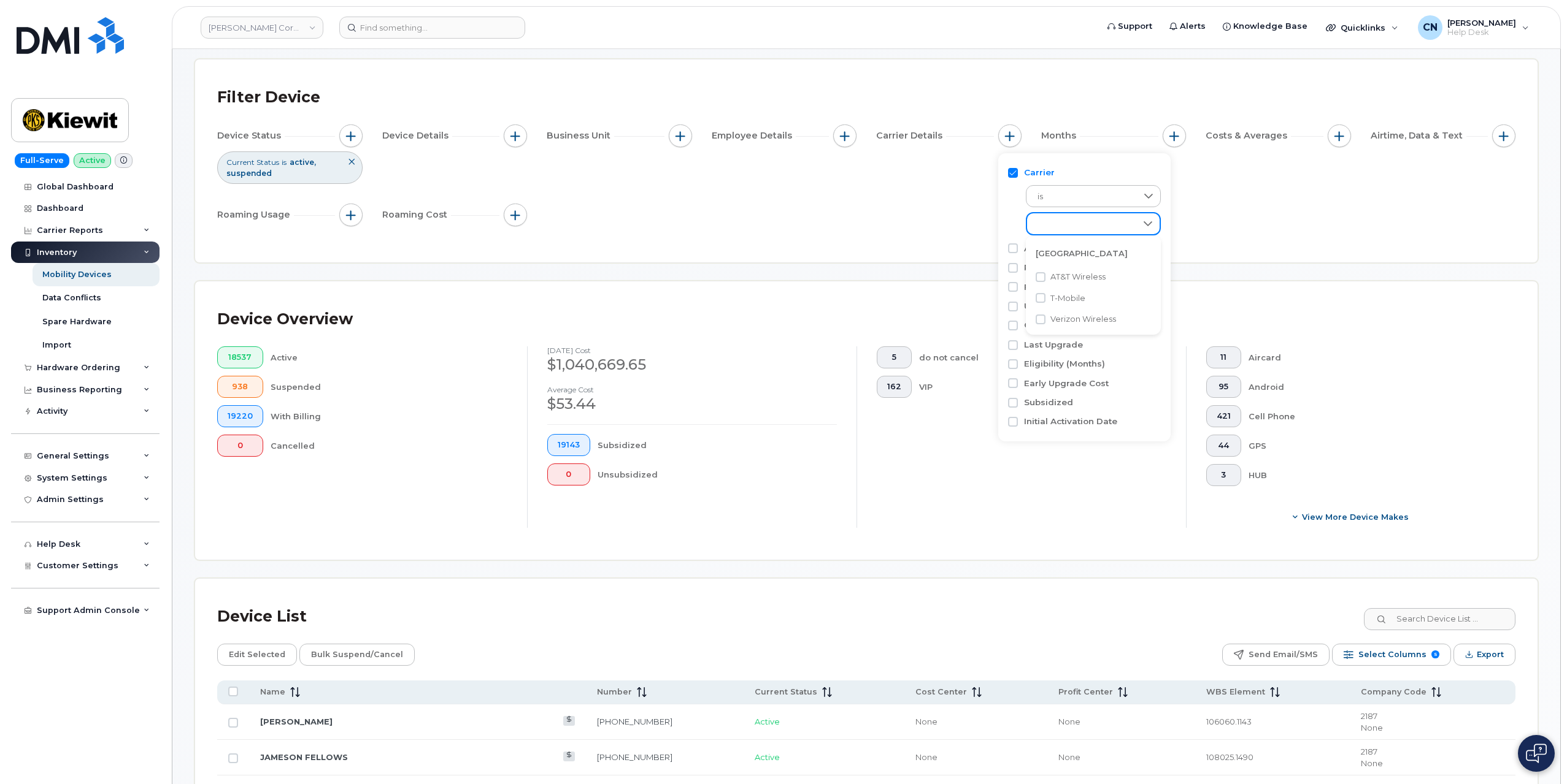
scroll to position [6, 49]
click at [1060, 273] on span "AT&T Wireless" at bounding box center [1077, 276] width 55 height 12
checkbox input "true"
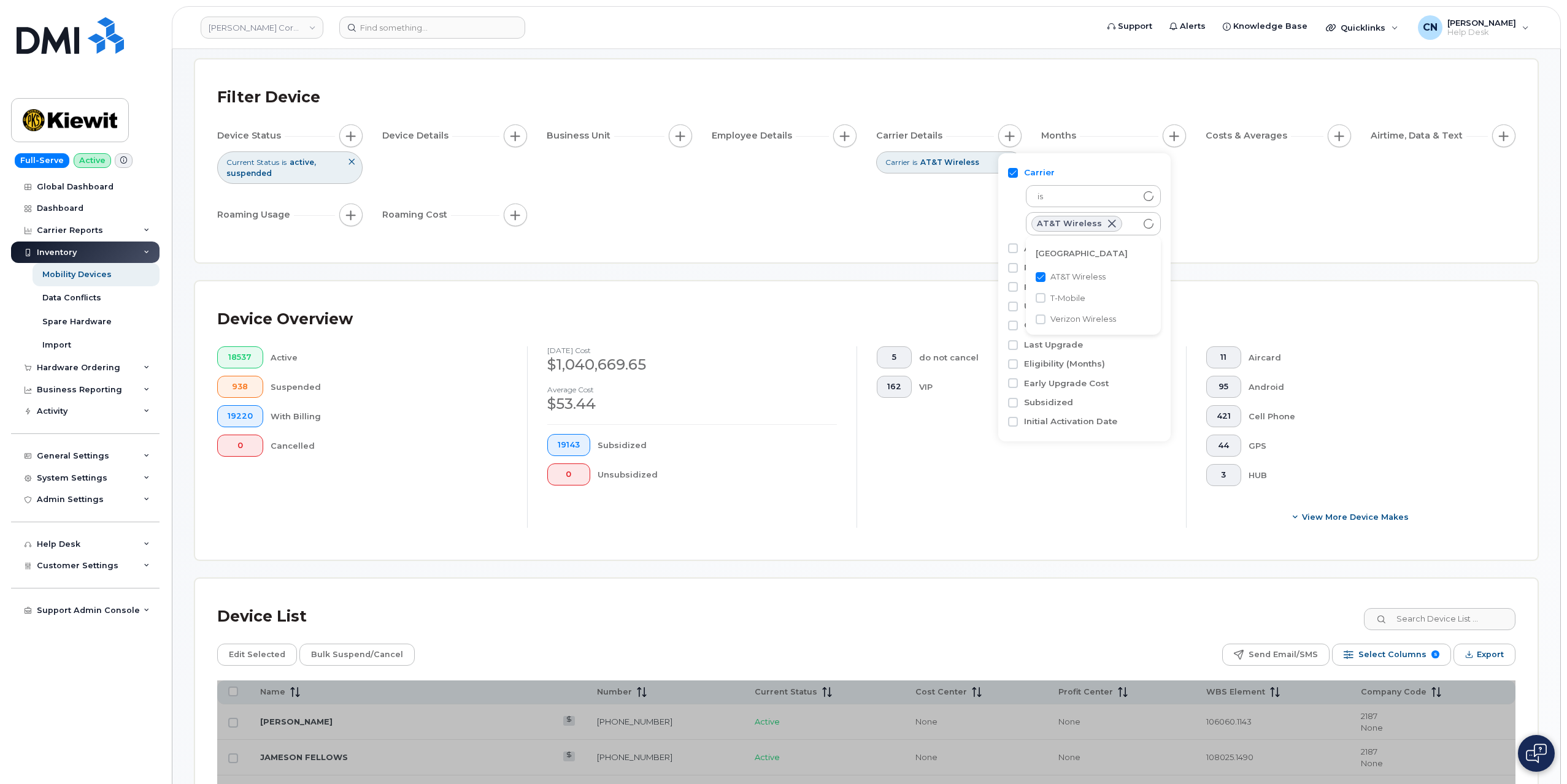
drag, startPoint x: 335, startPoint y: 508, endPoint x: 346, endPoint y: 511, distance: 11.4
click at [335, 508] on div "18537 Active 938 Suspended 19220 With Billing 0 Cancelled" at bounding box center [362, 436] width 329 height 181
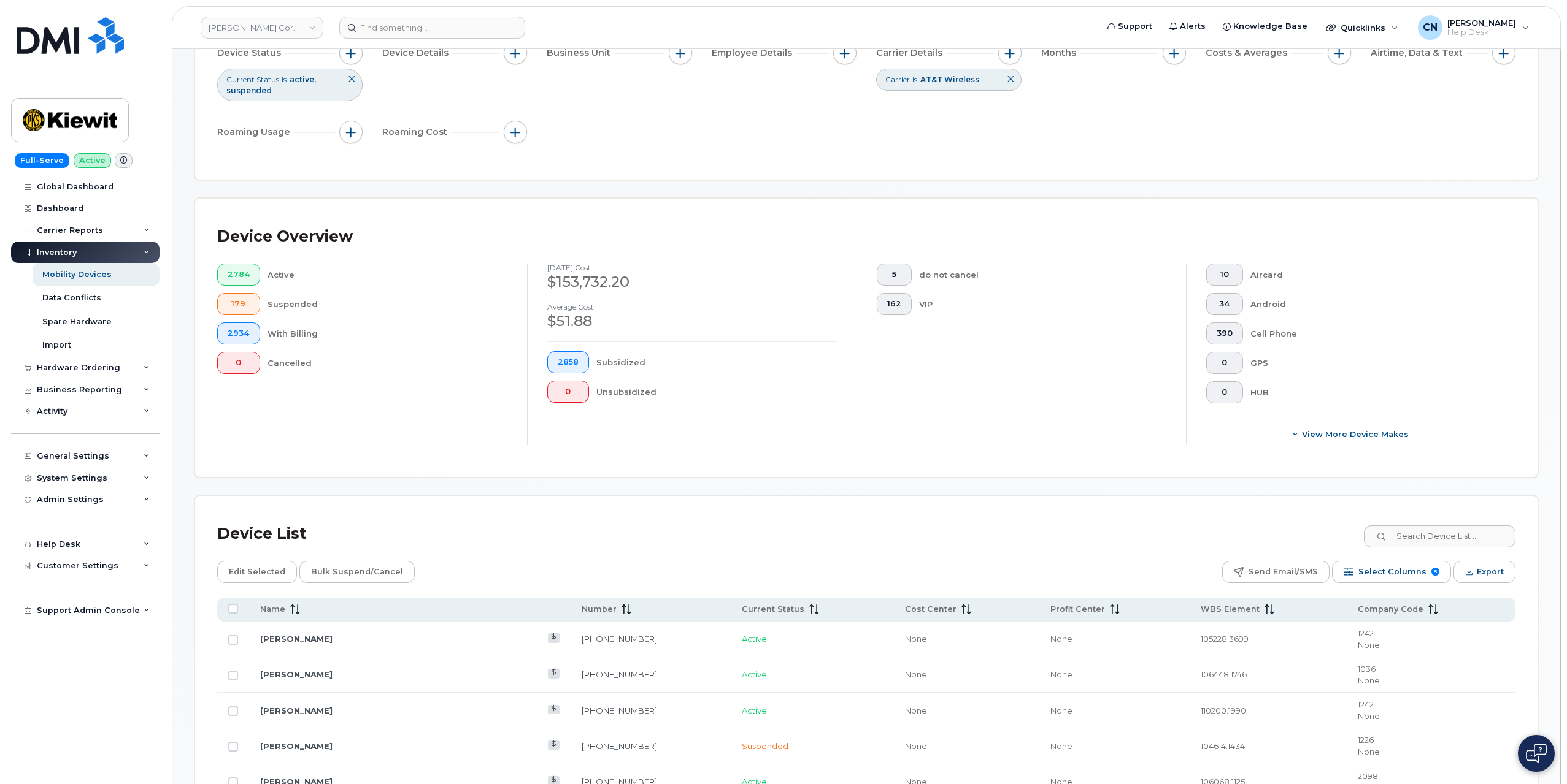
scroll to position [241, 0]
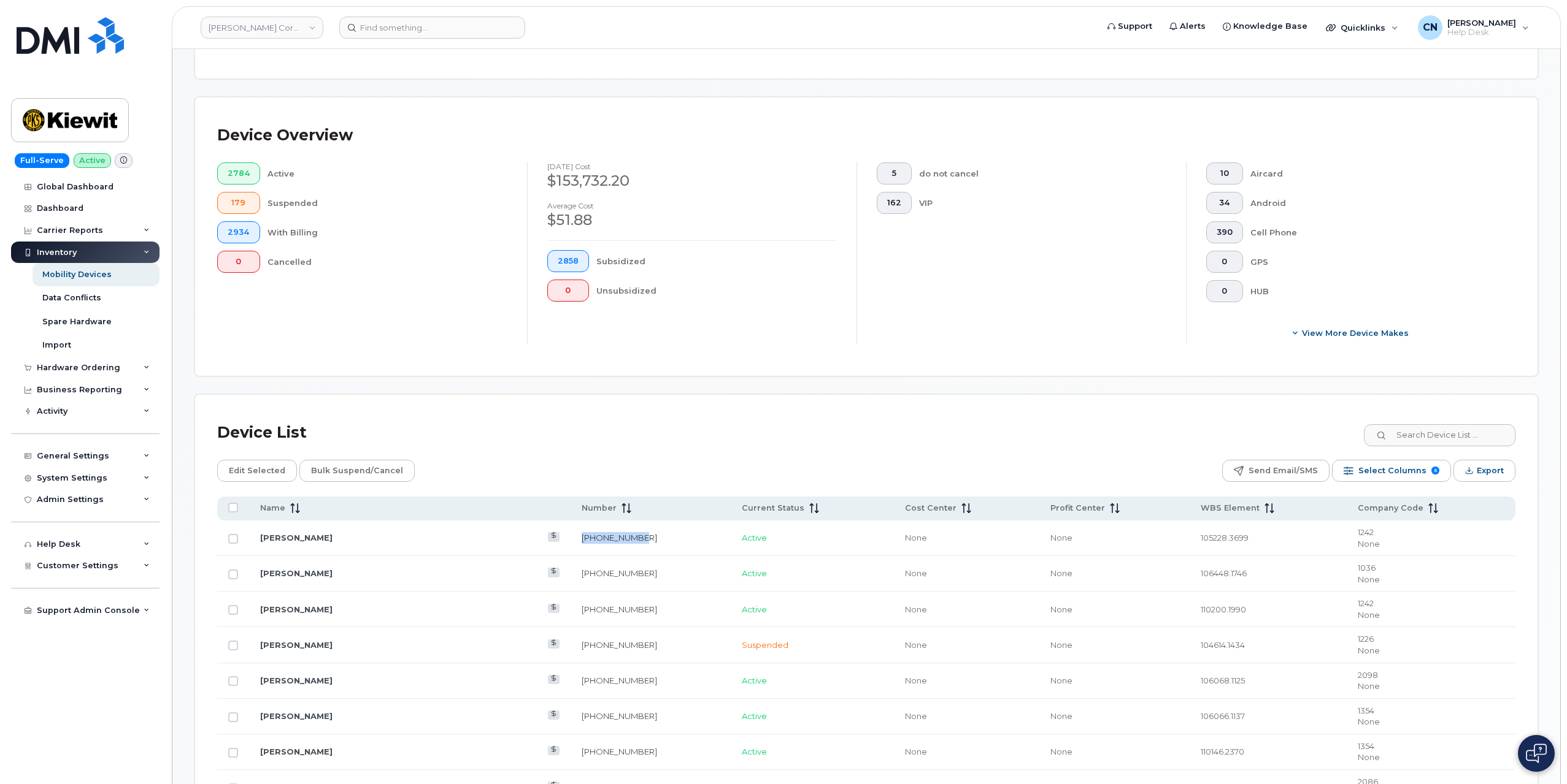
drag, startPoint x: 595, startPoint y: 539, endPoint x: 533, endPoint y: 540, distance: 62.0
click at [570, 540] on td "201-832-7035" at bounding box center [650, 538] width 160 height 35
copy link "201-832-7035"
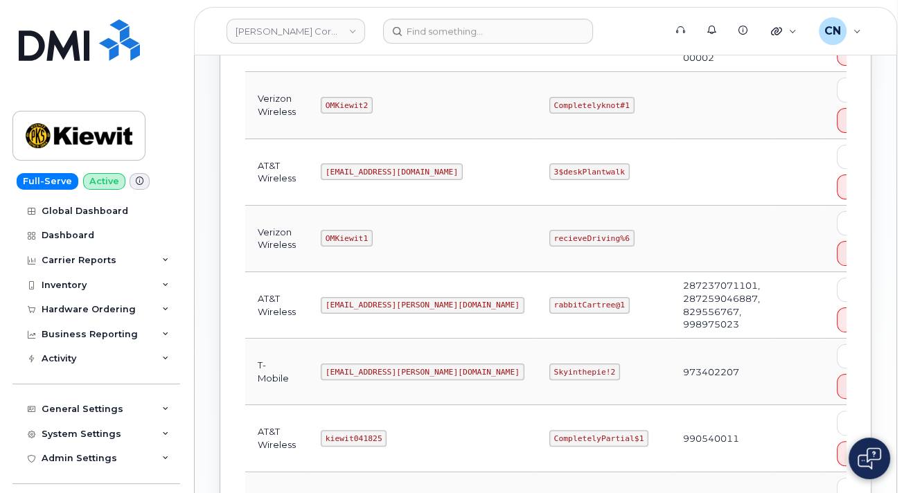
scroll to position [485, 0]
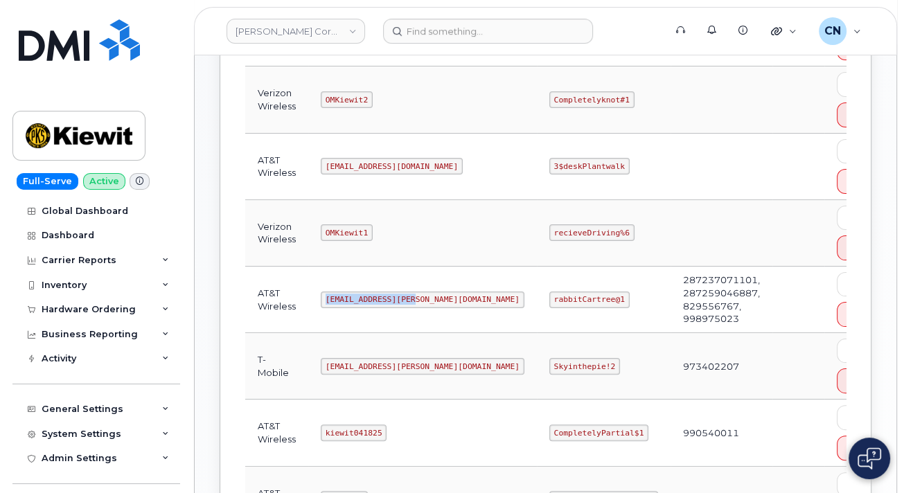
drag, startPoint x: 327, startPoint y: 296, endPoint x: 445, endPoint y: 294, distance: 117.8
click at [421, 296] on td "ms-kiewit@dminc.com" at bounding box center [422, 300] width 229 height 67
copy code "ms-kiewit@dminc.com"
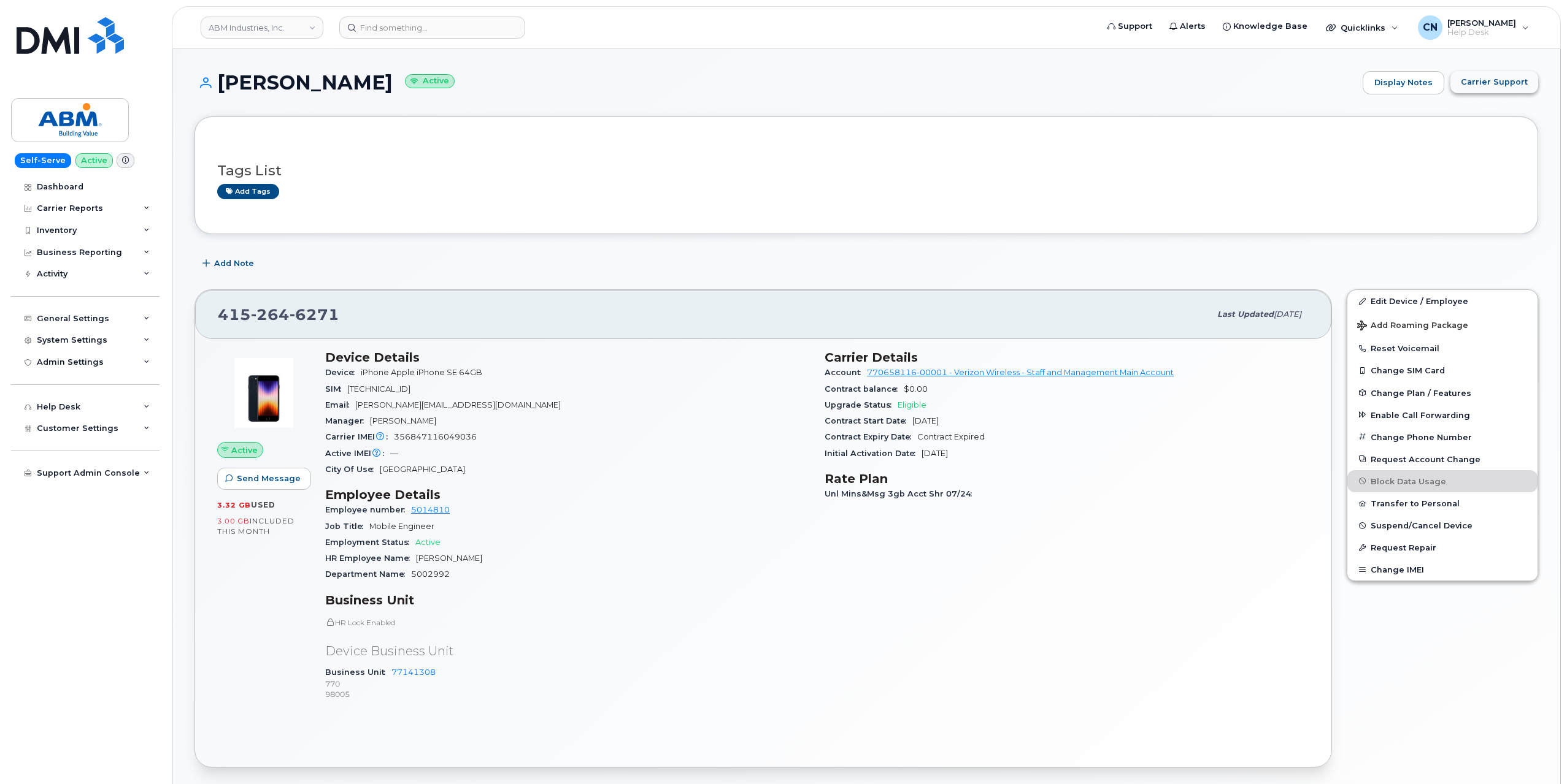
click at [1485, 85] on span "Carrier Support" at bounding box center [1494, 81] width 67 height 12
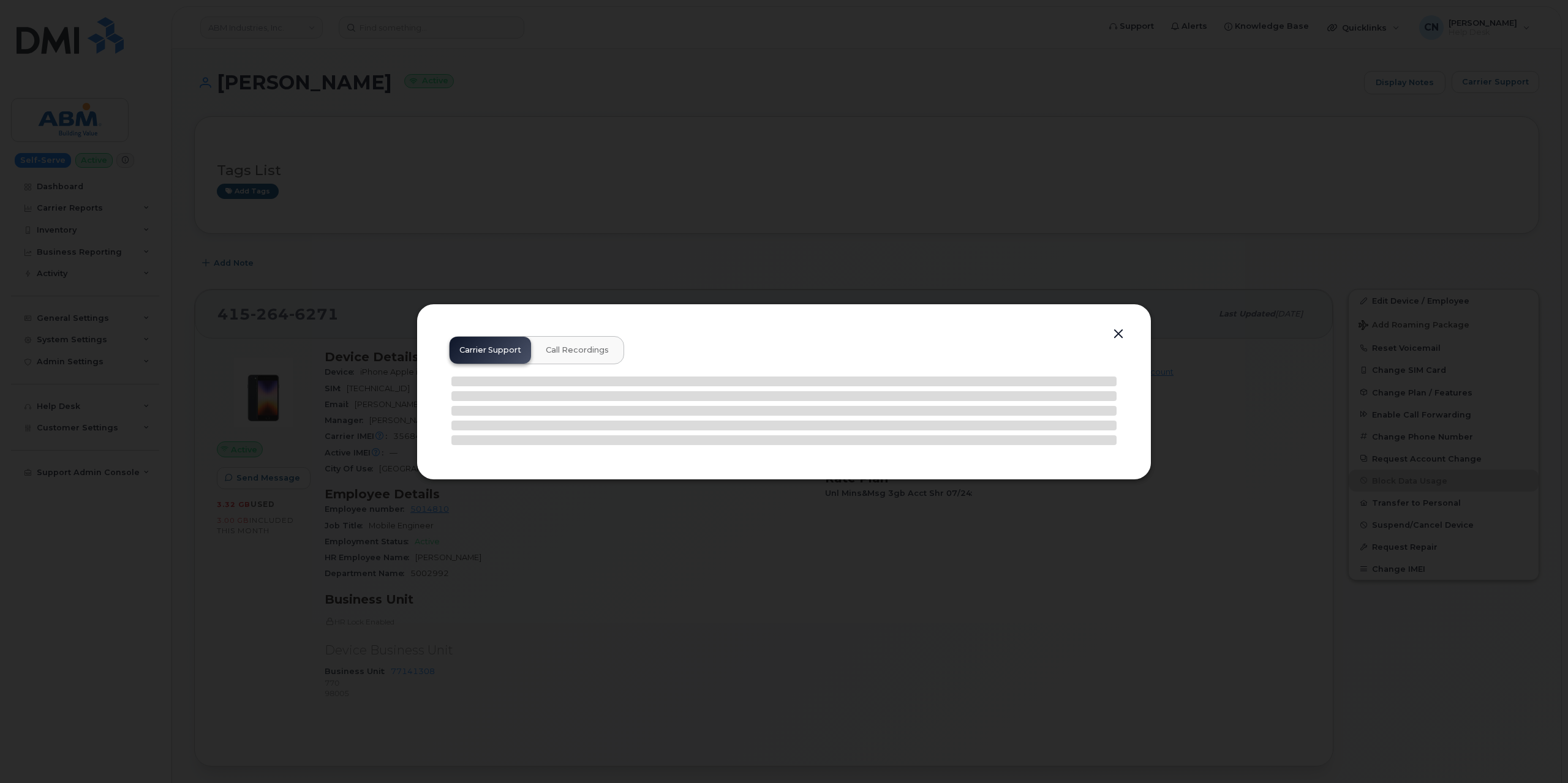
click at [1074, 190] on div at bounding box center [784, 392] width 1568 height 783
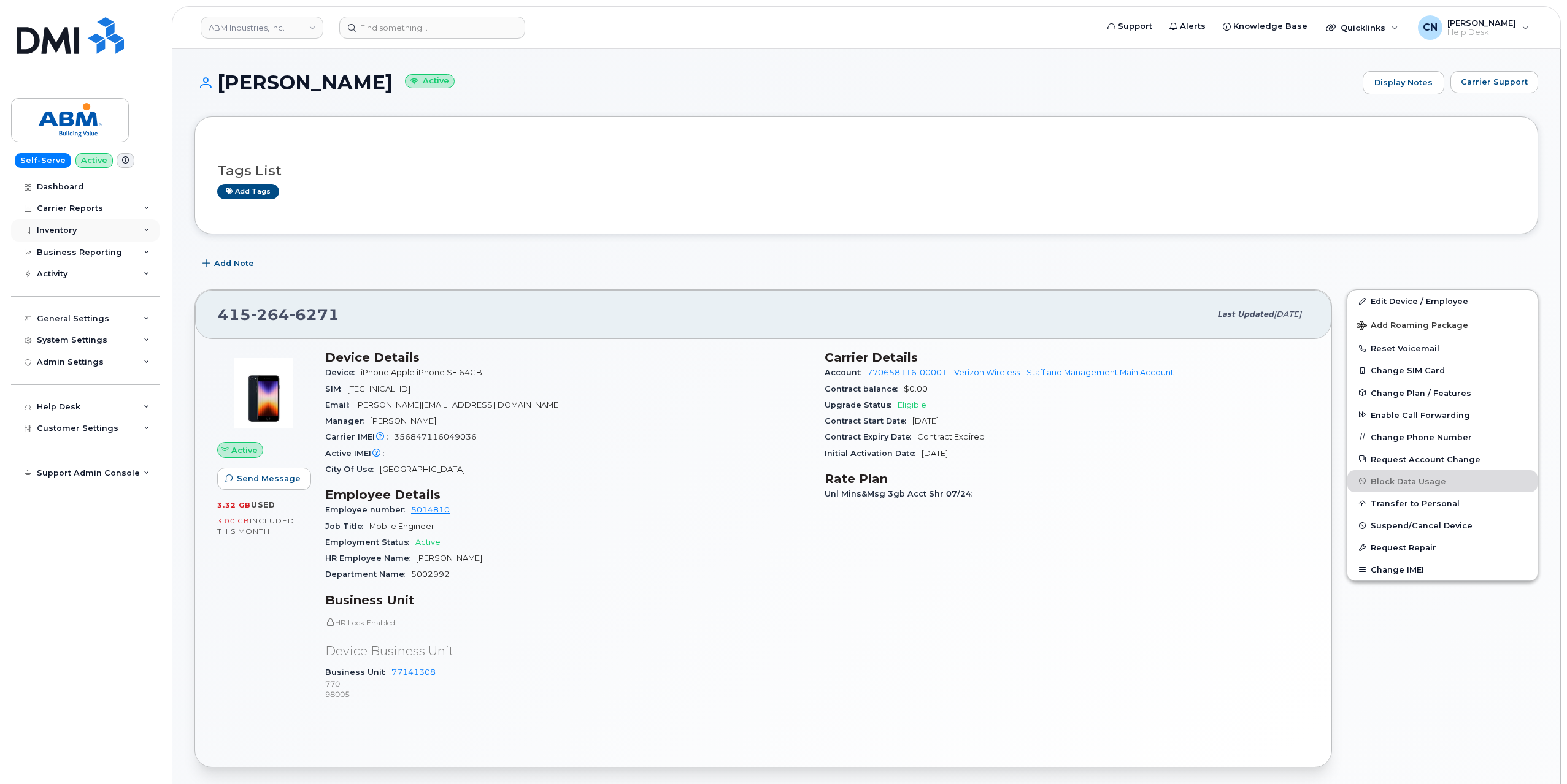
click at [73, 231] on div "Inventory" at bounding box center [57, 230] width 40 height 10
click at [61, 249] on div "Mobility Devices" at bounding box center [77, 253] width 69 height 11
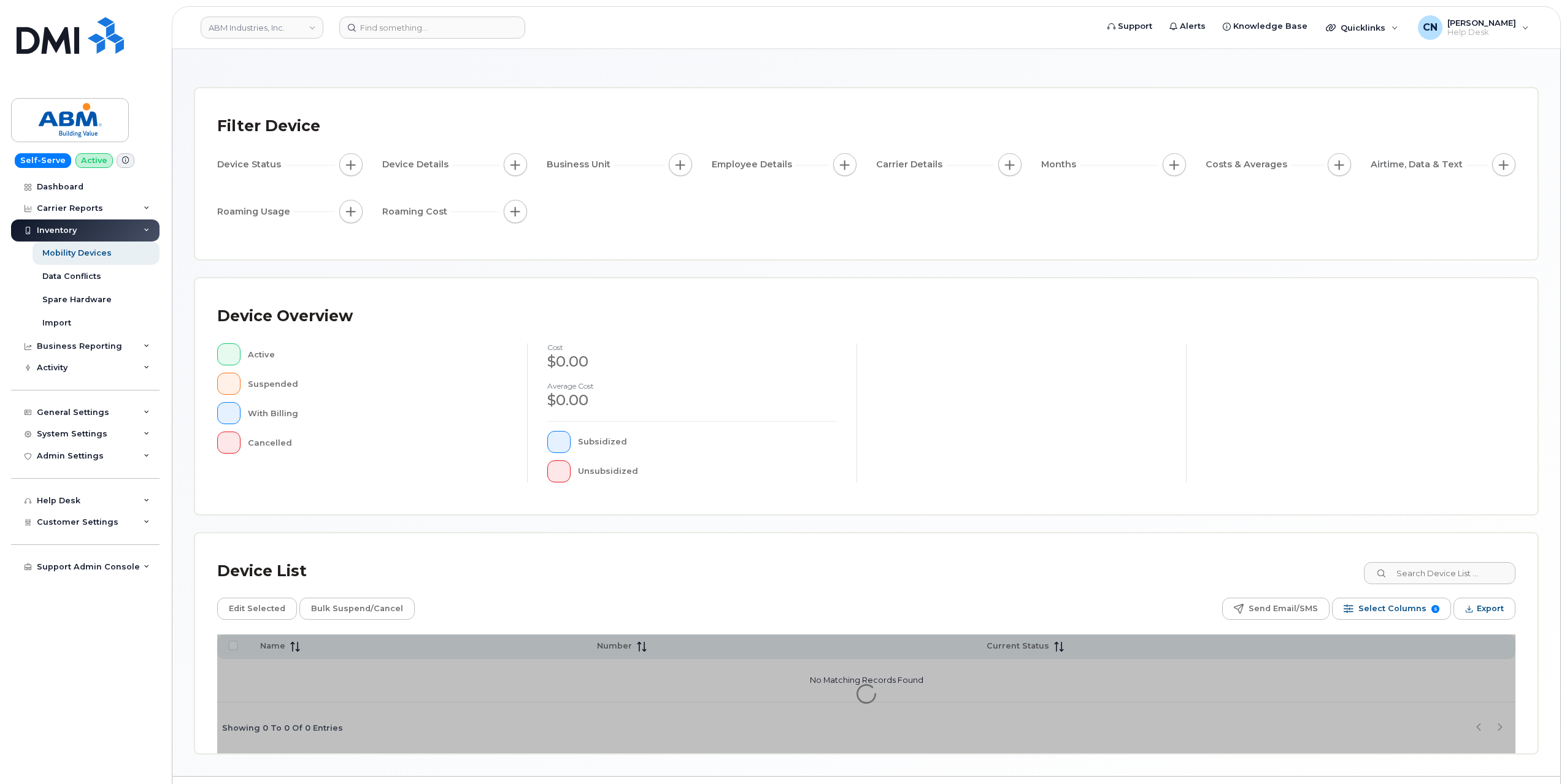
scroll to position [79, 0]
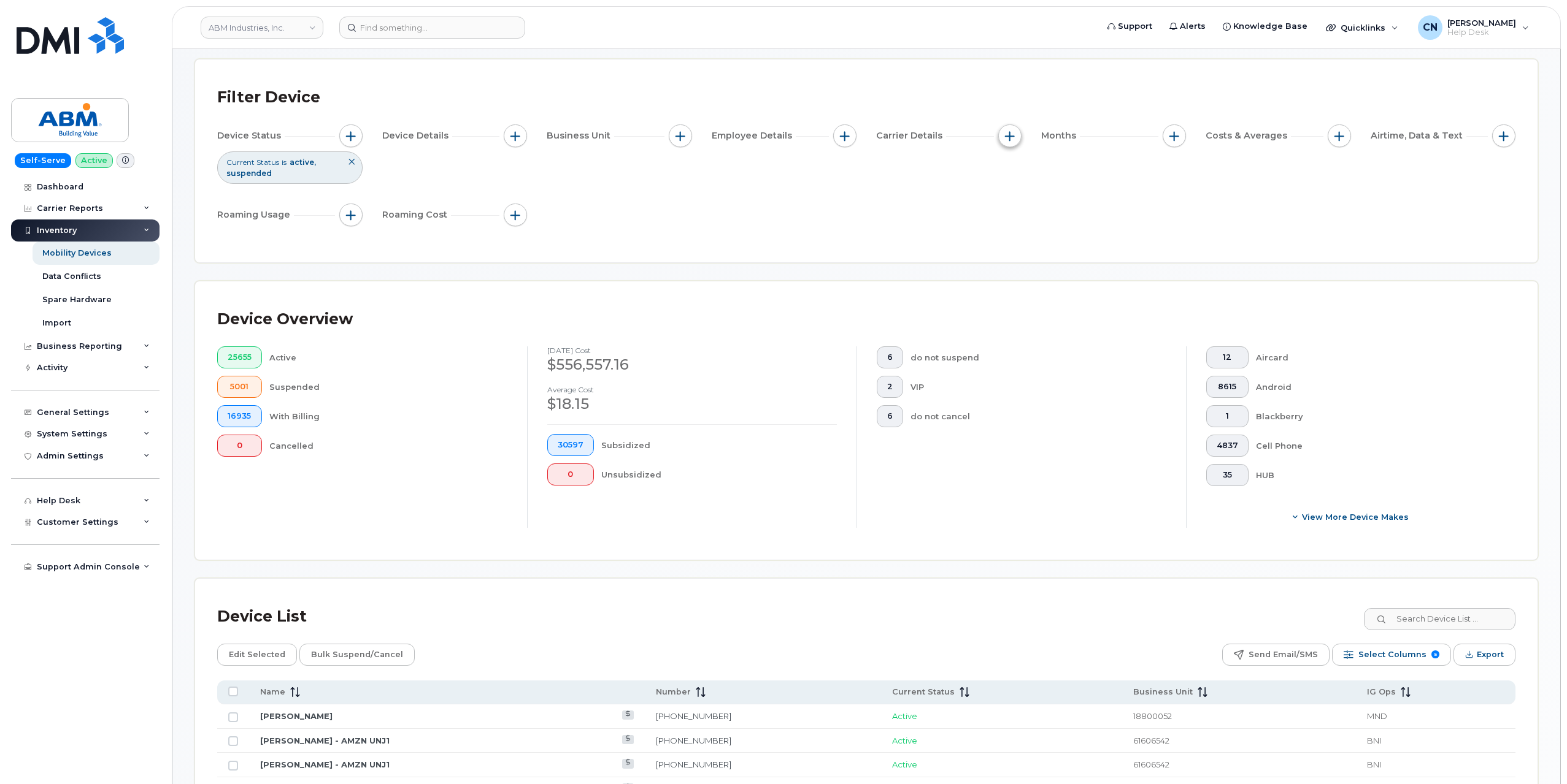
click at [1004, 132] on button "button" at bounding box center [1009, 136] width 23 height 23
click at [1010, 173] on input "Carrier" at bounding box center [1012, 173] width 10 height 10
checkbox input "true"
click at [1039, 227] on div "empty" at bounding box center [1081, 223] width 111 height 21
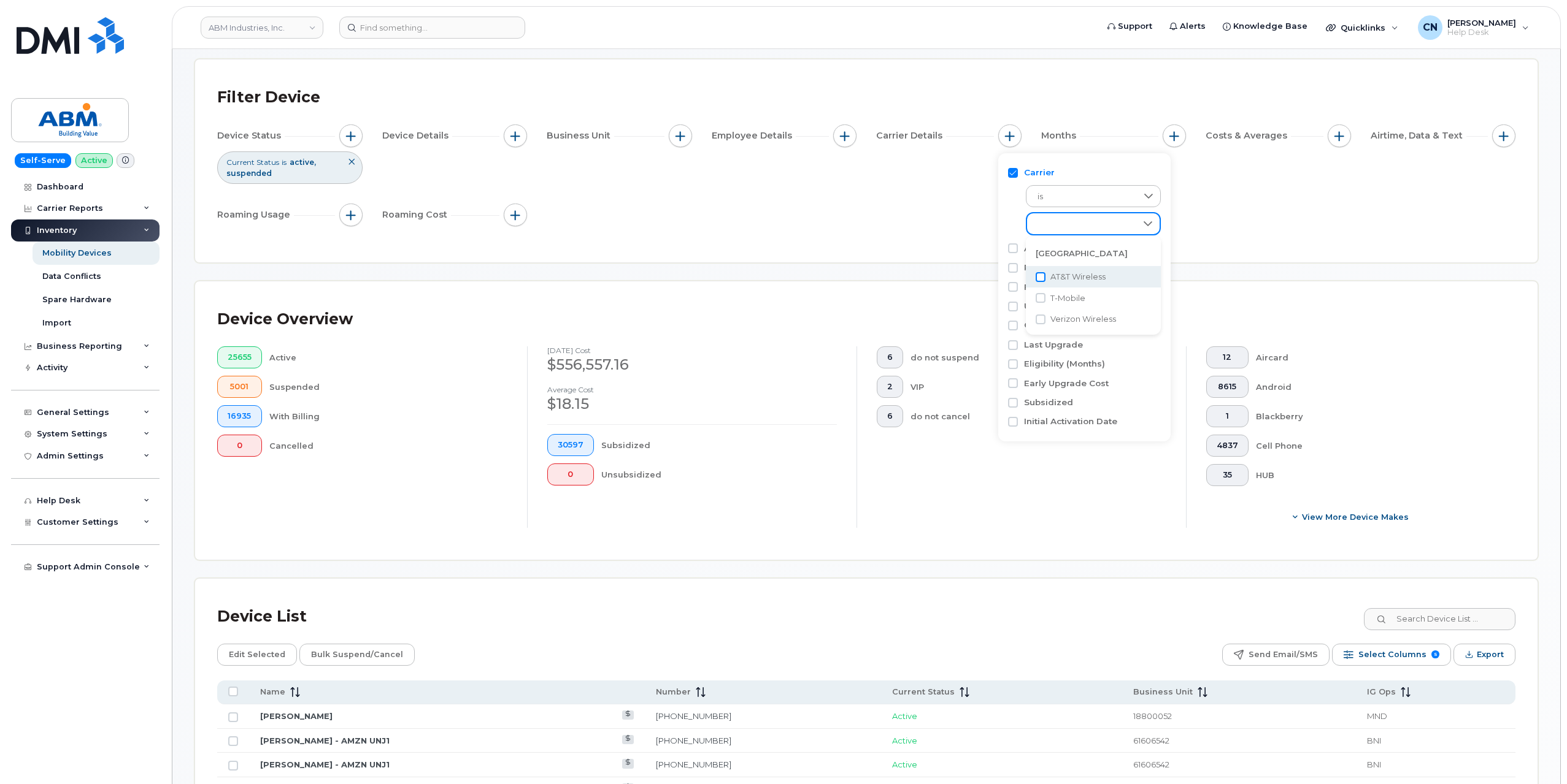
click at [1040, 278] on input "AT&T Wireless" at bounding box center [1040, 277] width 10 height 10
checkbox input "true"
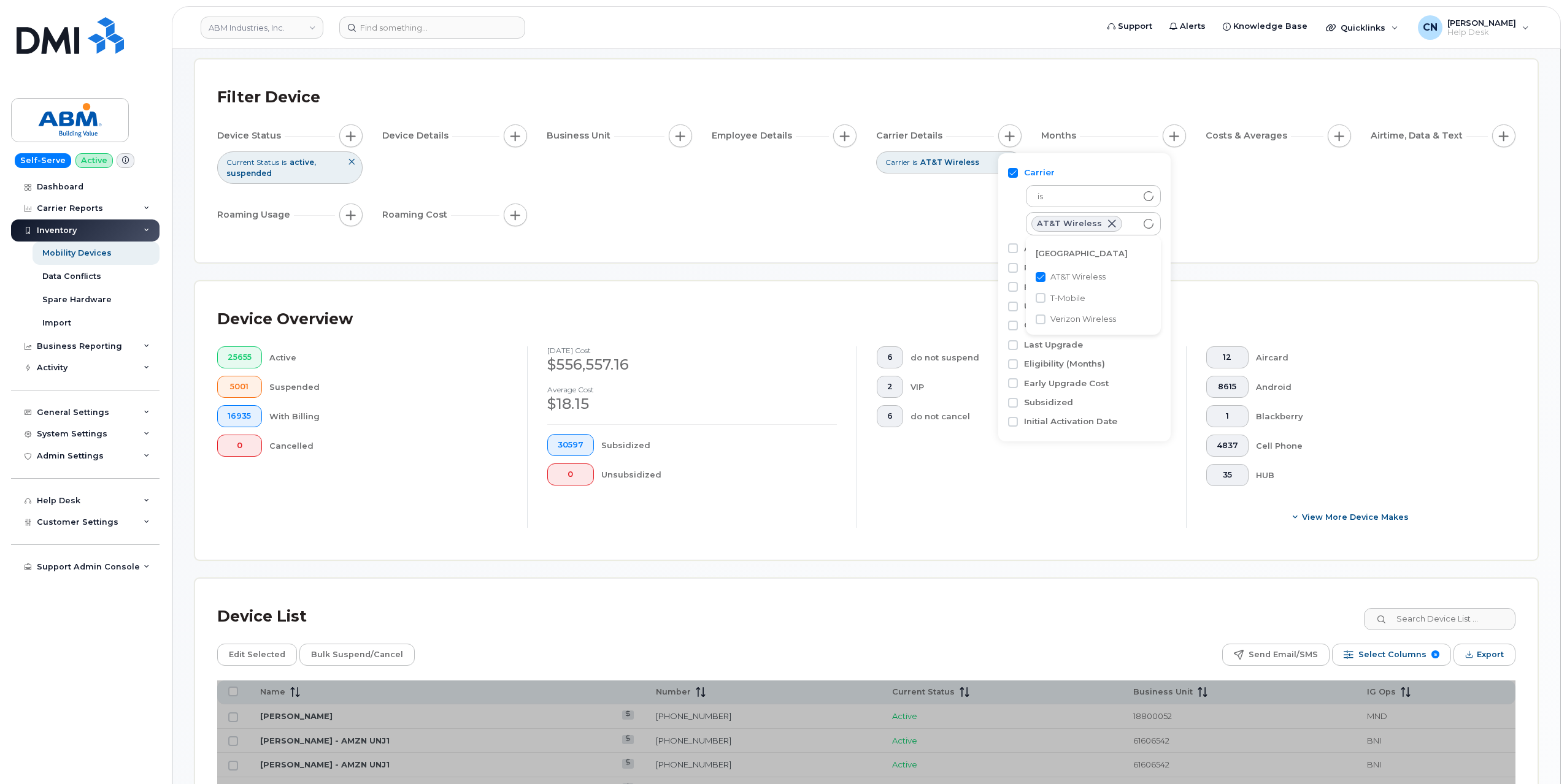
click at [806, 221] on div "Device Status Current Status is active suspended Device Details Business Unit E…" at bounding box center [866, 178] width 1298 height 107
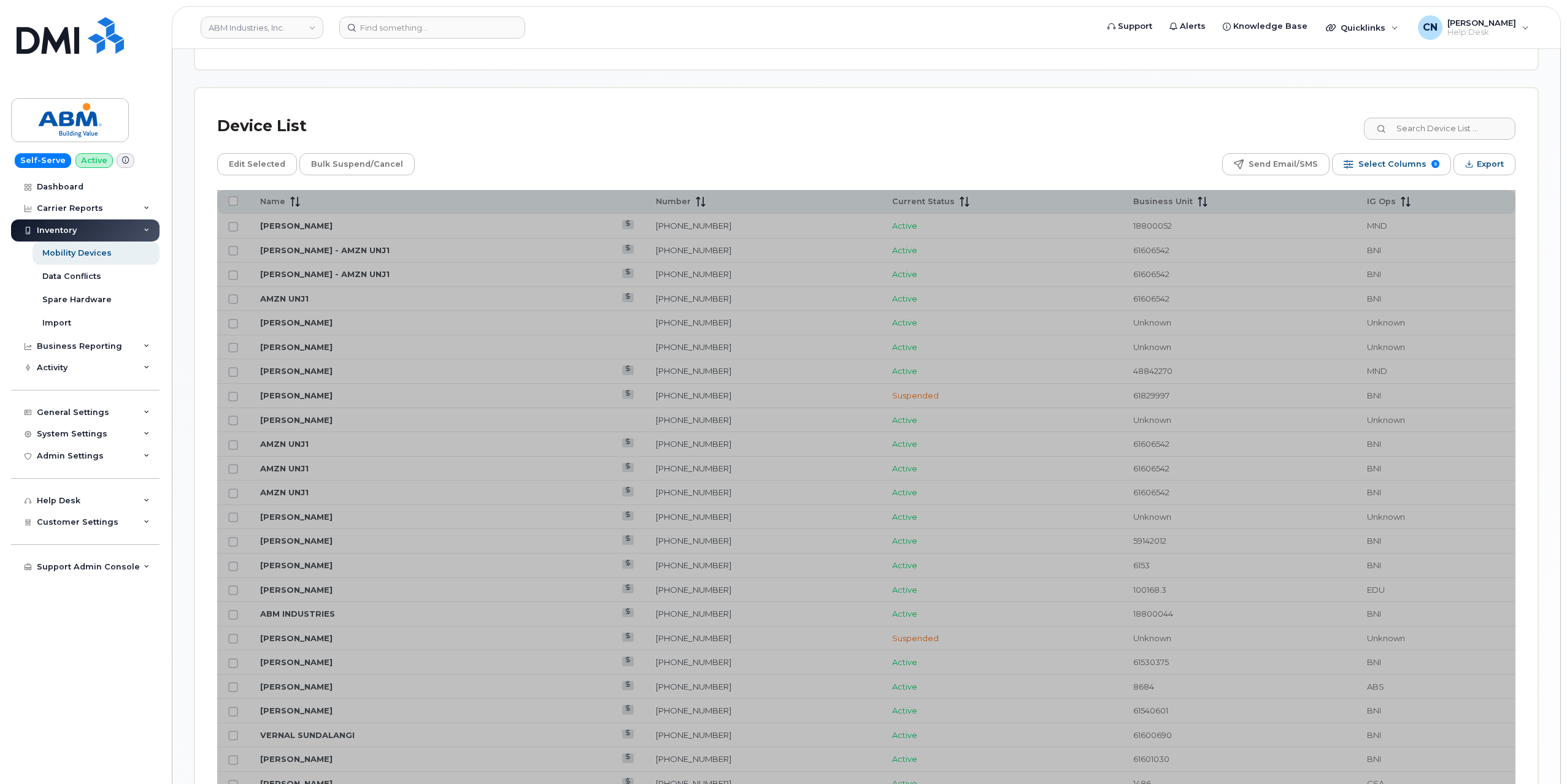
click at [476, 119] on div "Device List" at bounding box center [866, 127] width 1298 height 32
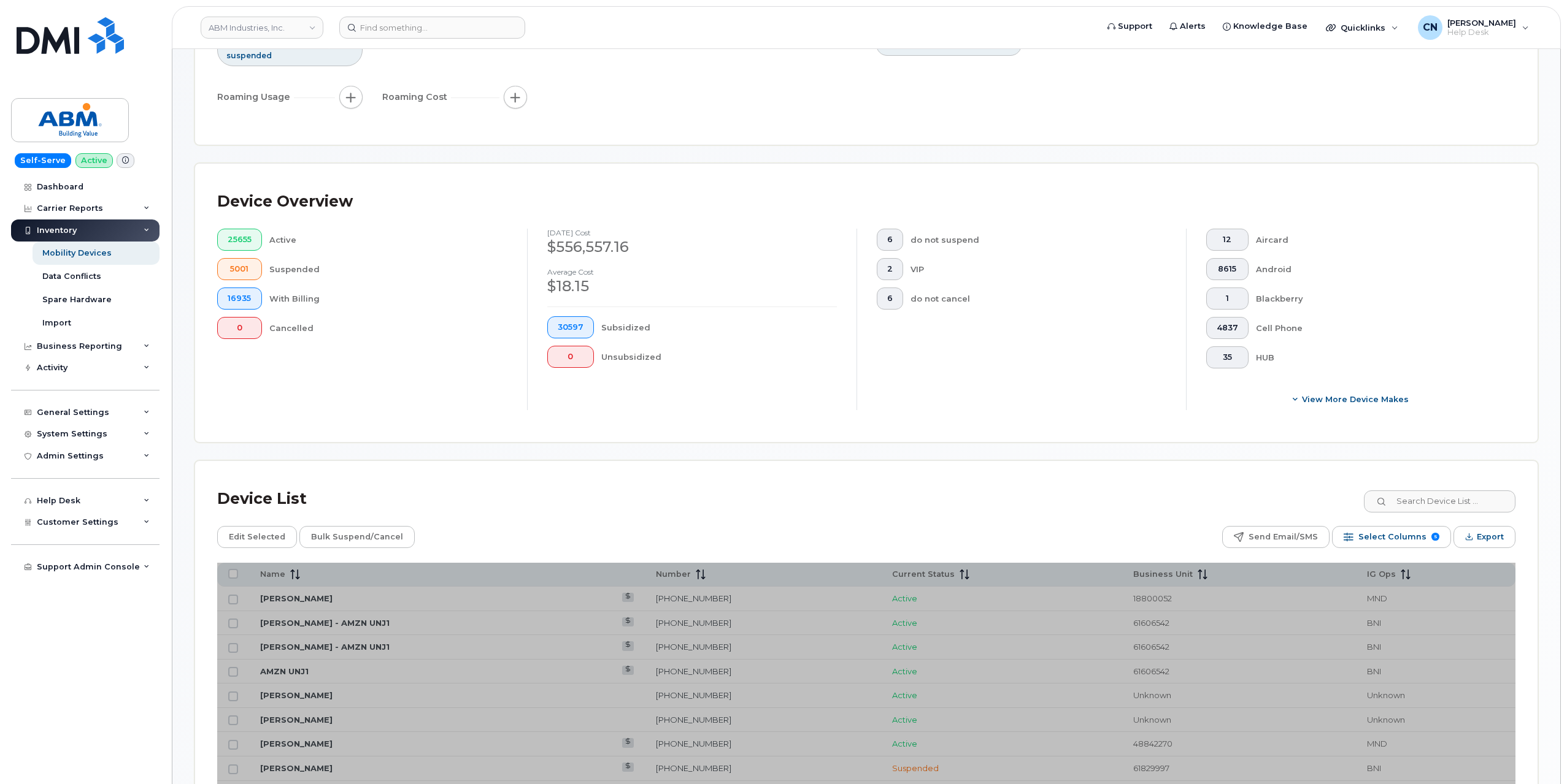
scroll to position [368, 0]
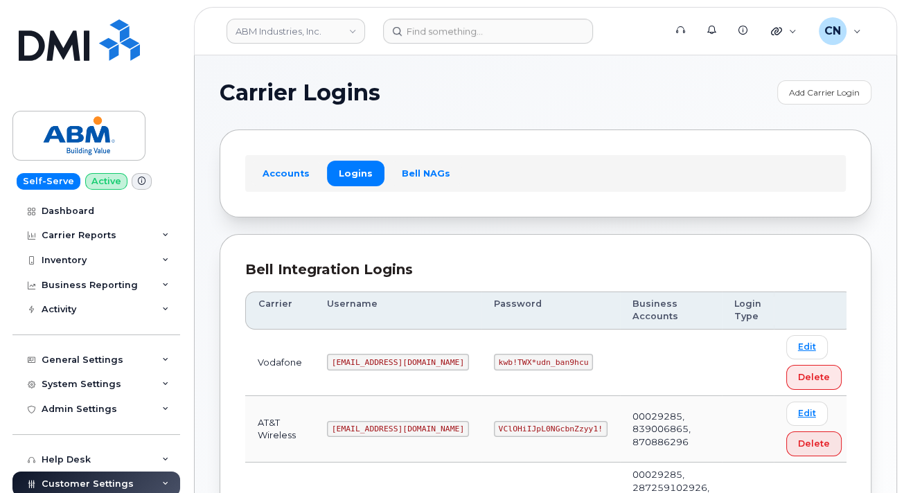
scroll to position [208, 0]
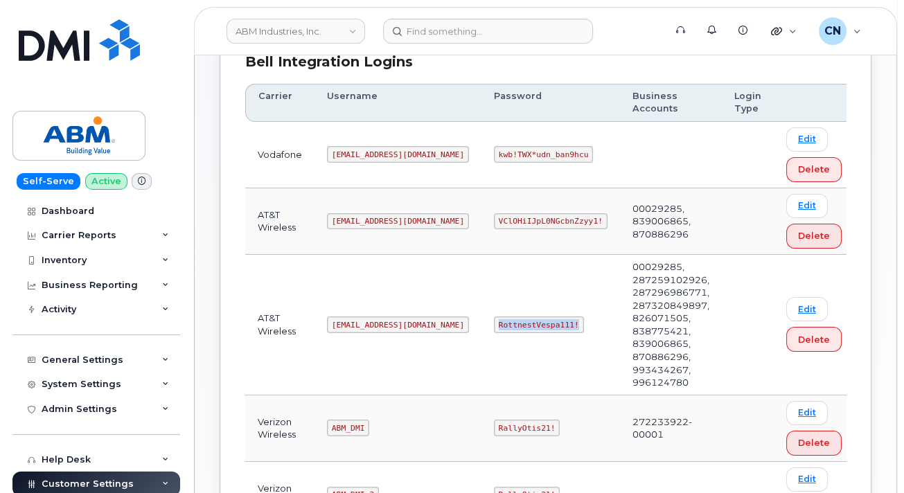
drag, startPoint x: 445, startPoint y: 299, endPoint x: 528, endPoint y: 303, distance: 83.3
click at [528, 303] on td "RottnestVespa111!" at bounding box center [551, 325] width 139 height 141
copy code "RottnestVespa111!"
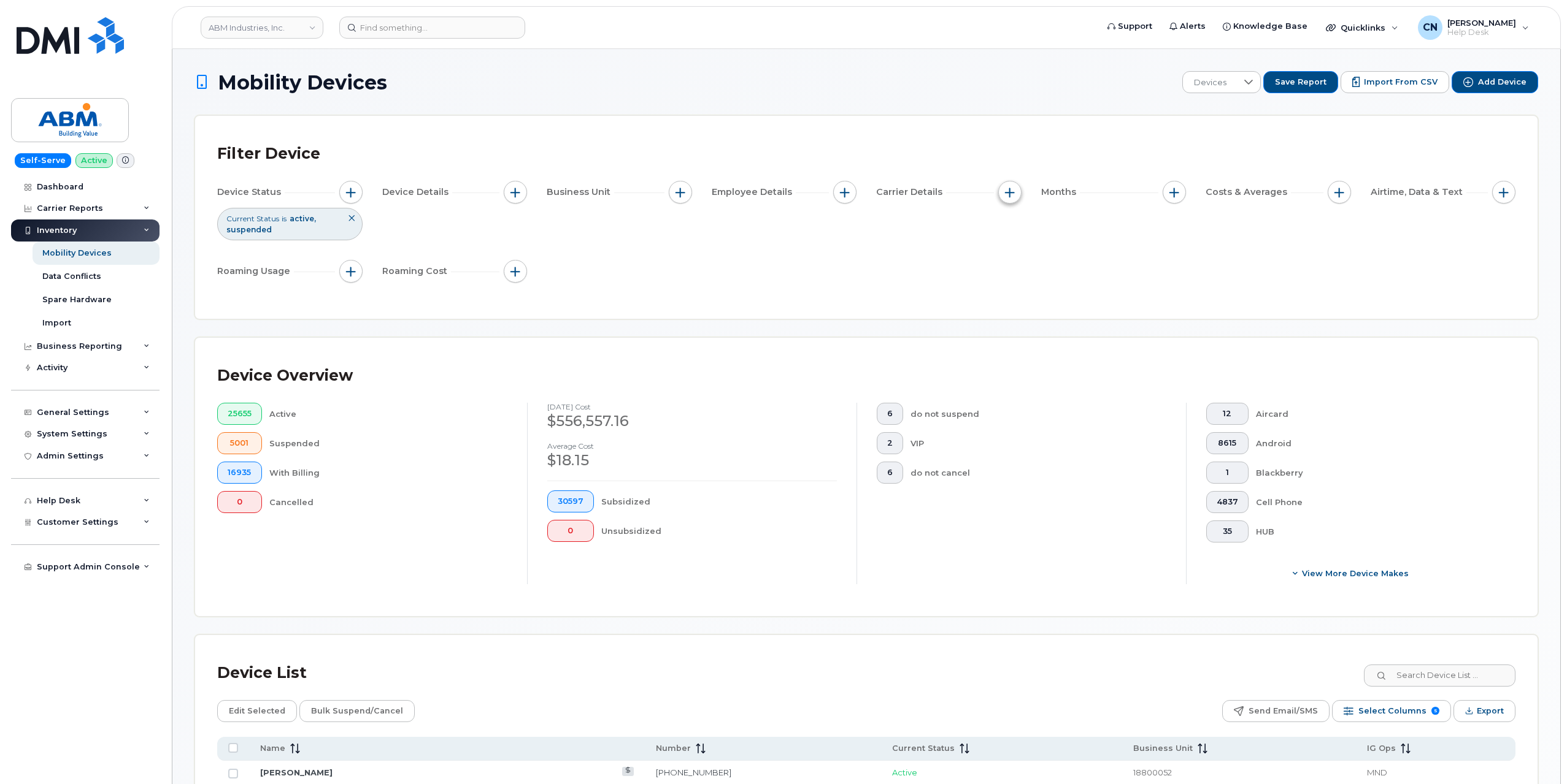
click at [1006, 192] on span "button" at bounding box center [1009, 192] width 10 height 10
click at [894, 246] on div "Device Status Current Status is active suspended Device Details Business Unit E…" at bounding box center [866, 234] width 1298 height 107
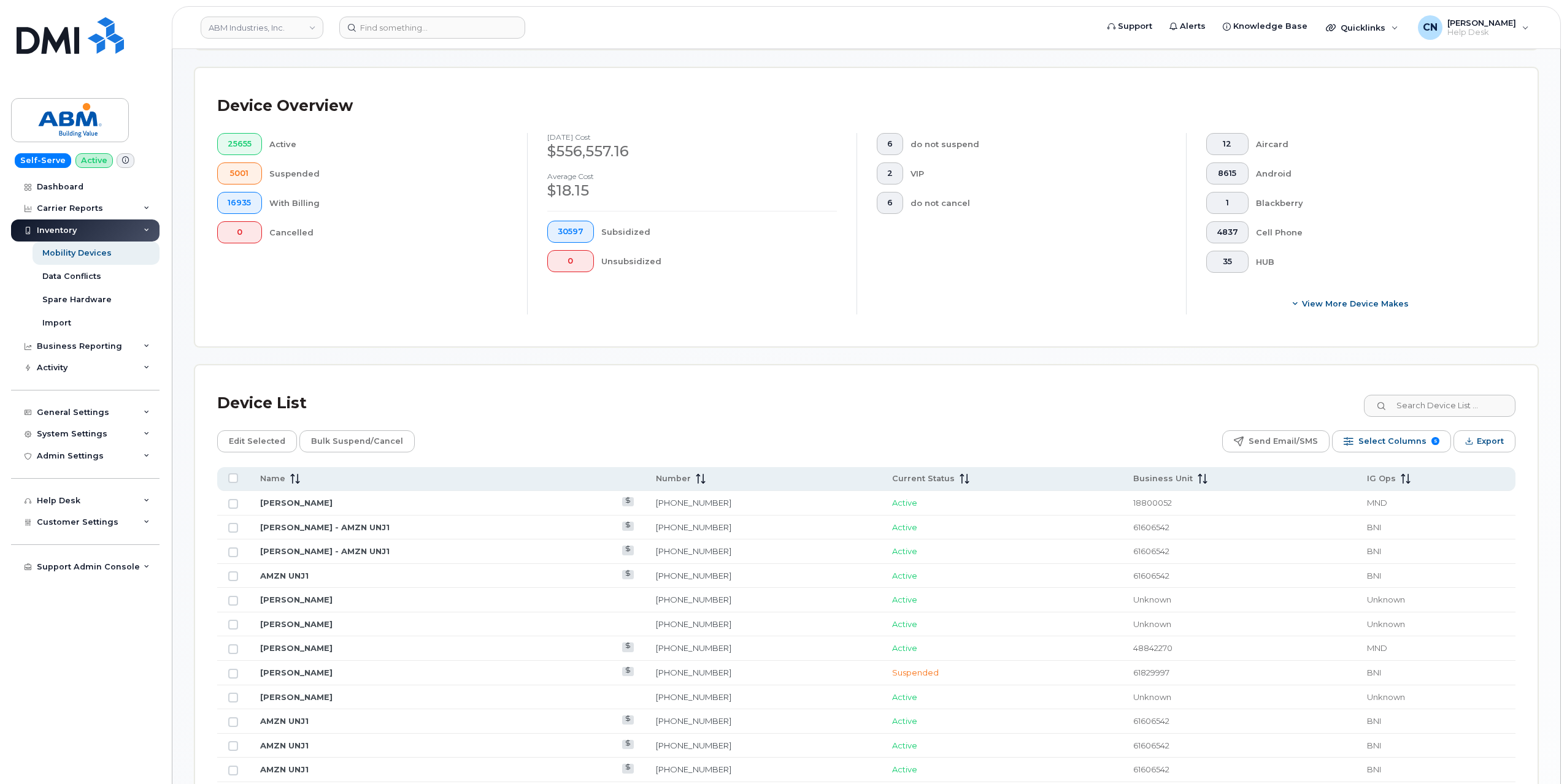
scroll to position [490, 0]
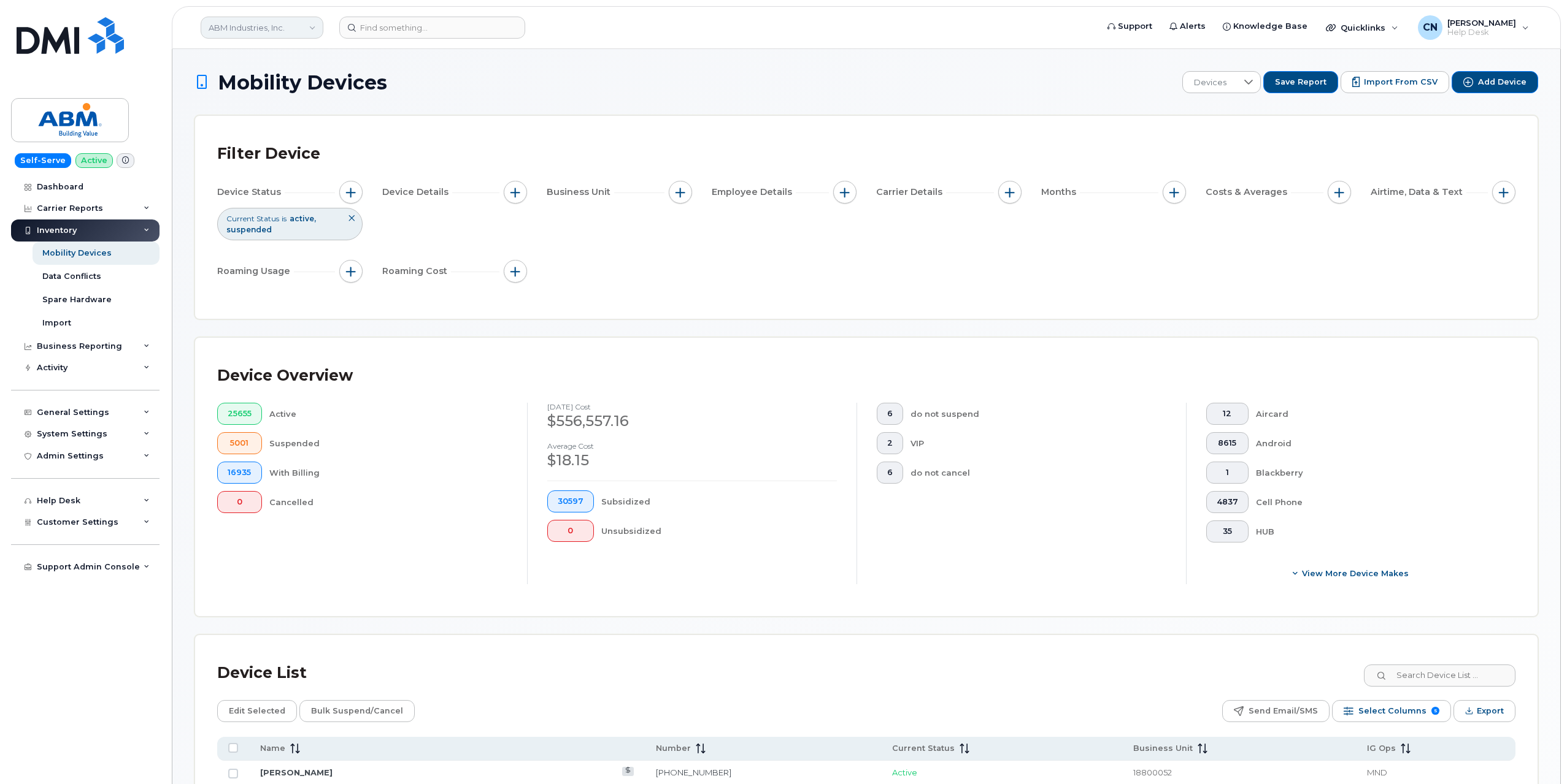
click at [254, 22] on link "ABM Industries, Inc." at bounding box center [262, 27] width 123 height 22
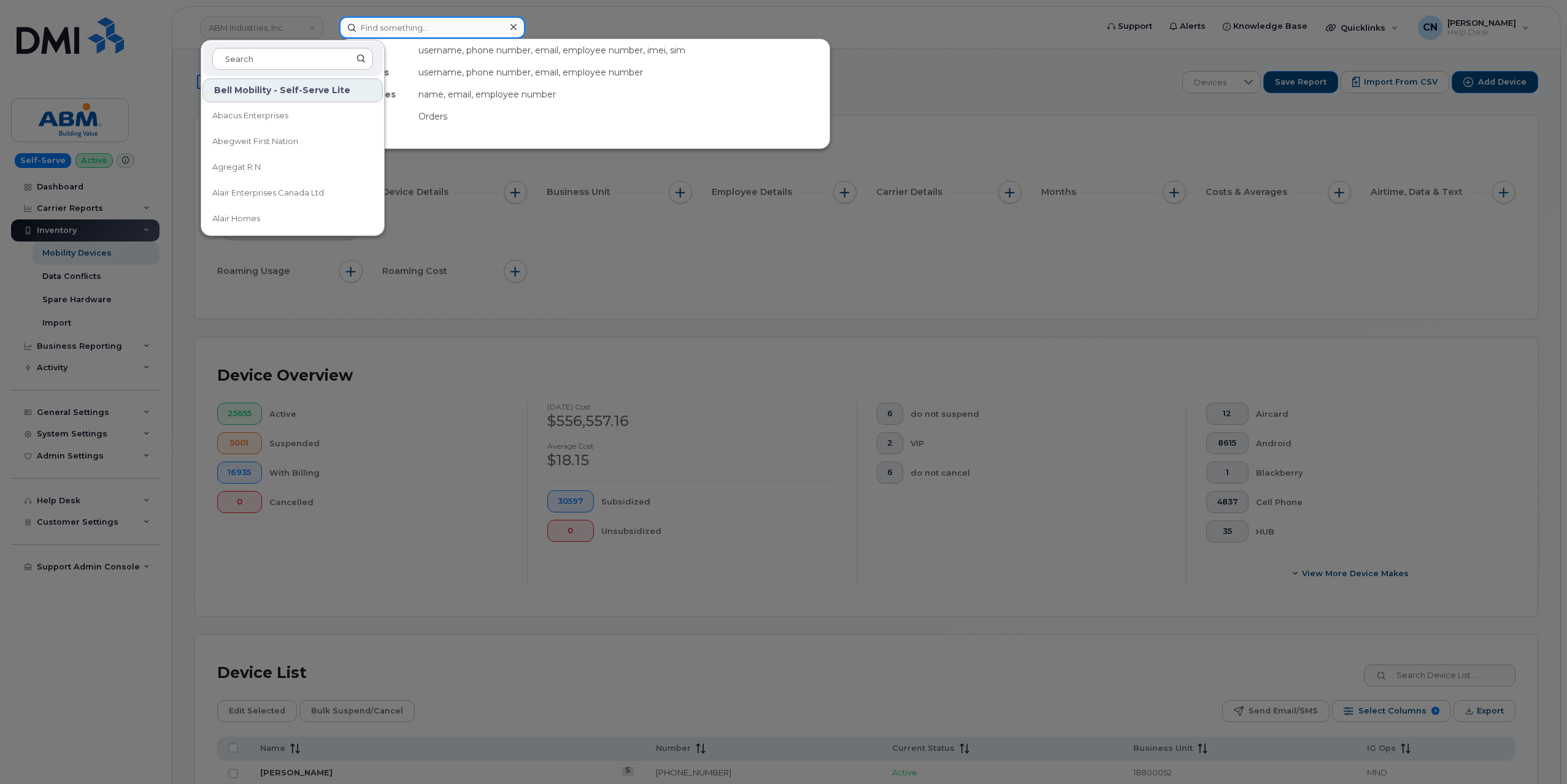
click at [420, 19] on input at bounding box center [432, 27] width 186 height 22
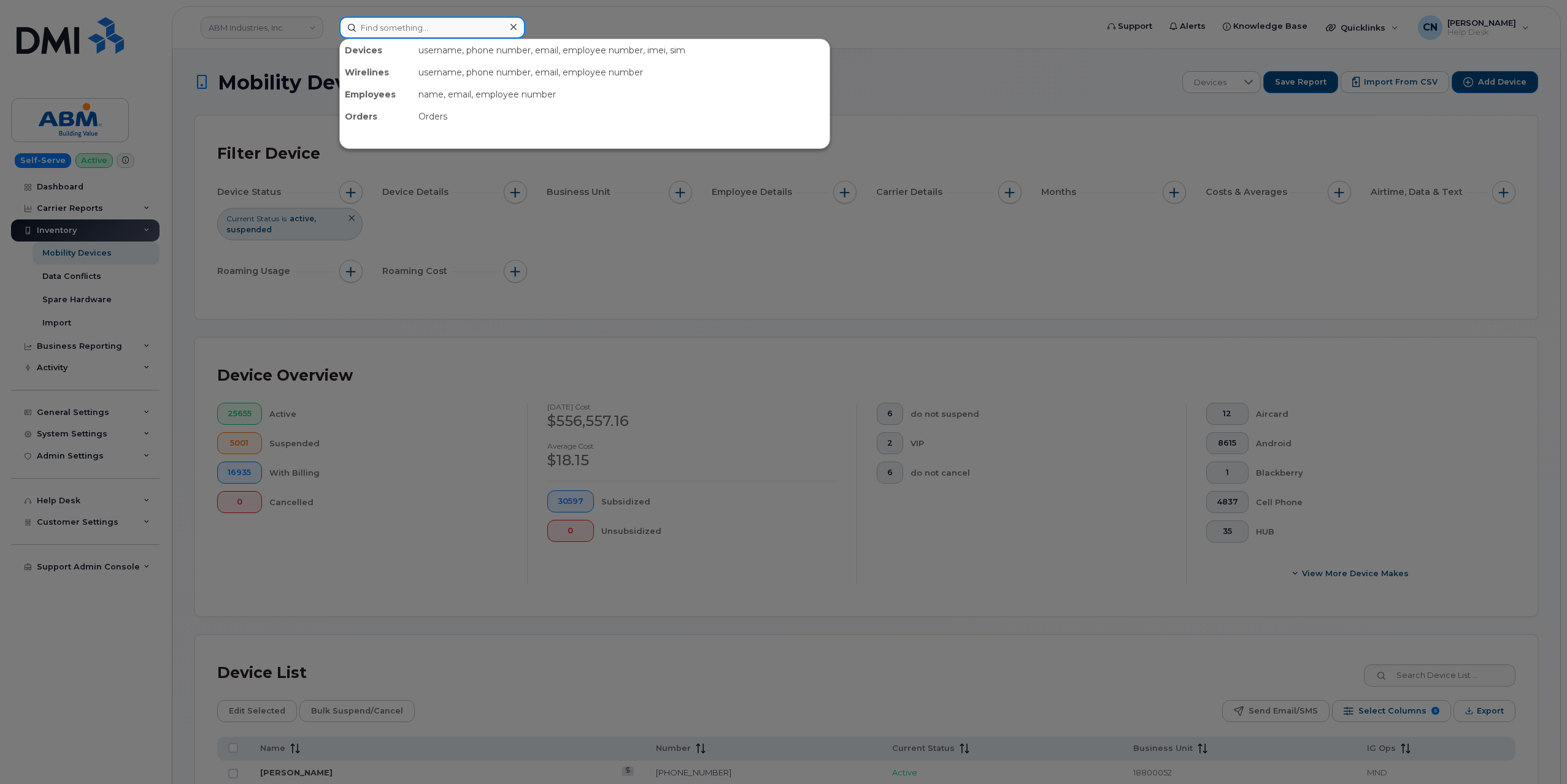
paste input "8632675941"
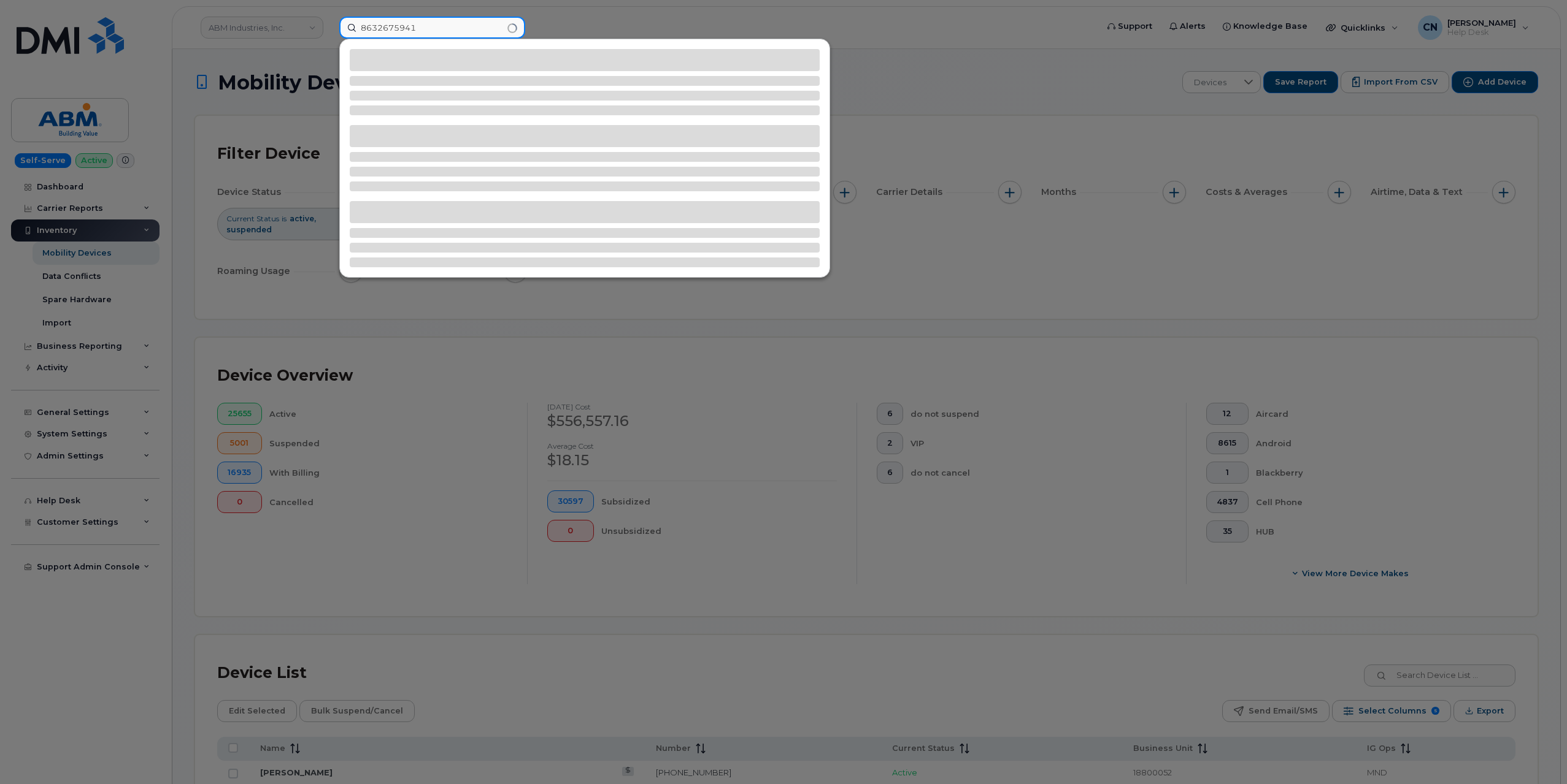
type input "8632675941"
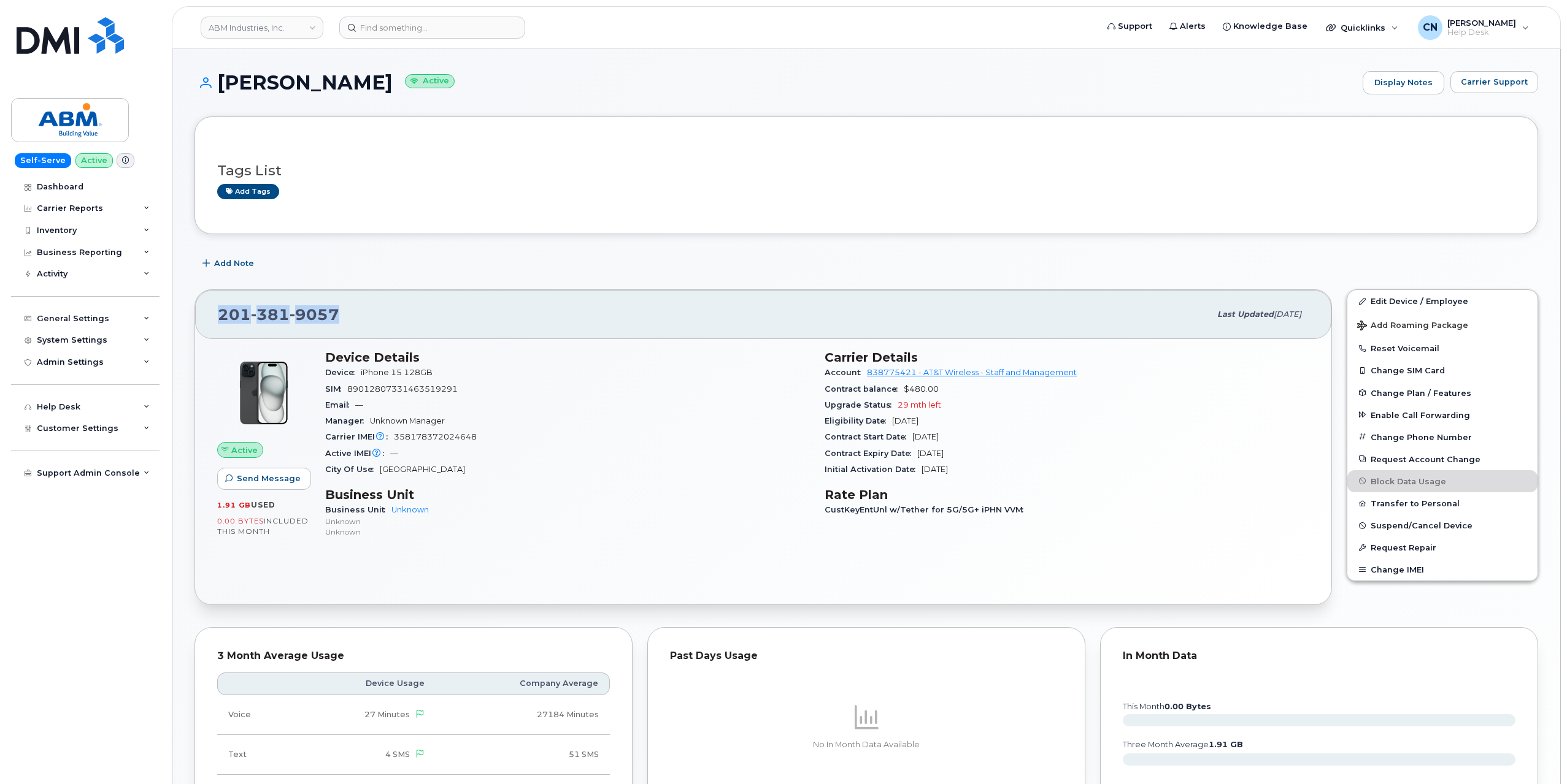
drag, startPoint x: 348, startPoint y: 311, endPoint x: 219, endPoint y: 306, distance: 129.1
click at [219, 306] on div "[PHONE_NUMBER]" at bounding box center [714, 314] width 992 height 26
copy span "[PHONE_NUMBER]"
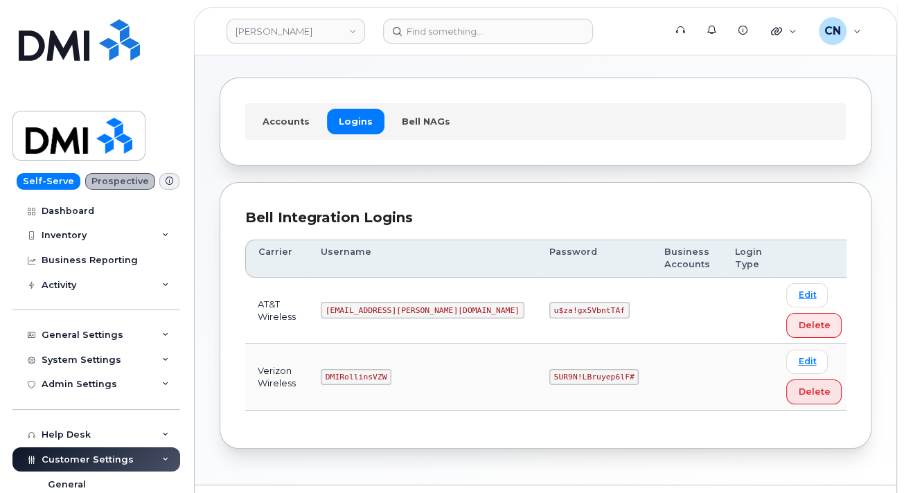
scroll to position [85, 0]
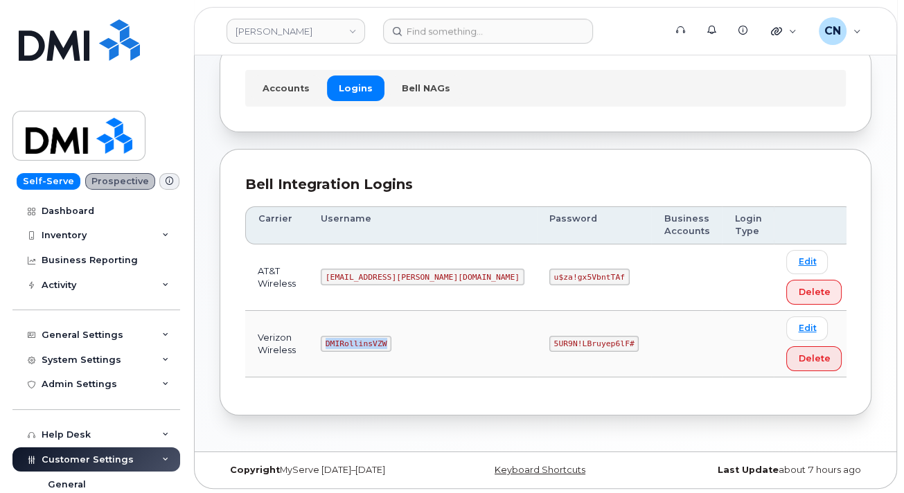
drag, startPoint x: 352, startPoint y: 342, endPoint x: 460, endPoint y: 337, distance: 108.2
click at [450, 337] on td "DMIRollinsVZW" at bounding box center [422, 344] width 229 height 67
copy code "DMIRollinsVZW"
drag, startPoint x: 471, startPoint y: 342, endPoint x: 831, endPoint y: 293, distance: 363.6
click at [683, 341] on tr "Verizon Wireless DMIRollinsVZW 5UR9N!LBruyep6lF# Edit Delete" at bounding box center [549, 344] width 609 height 67
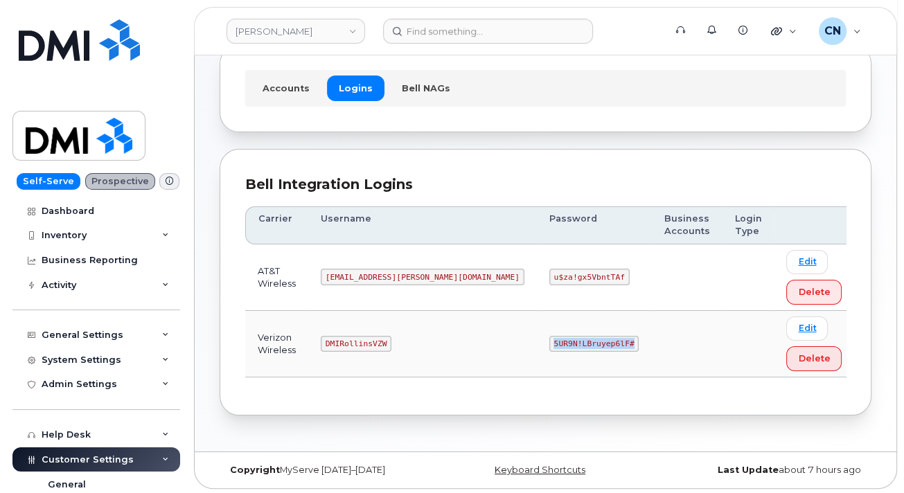
copy tr "5UR9N!LBruyep6lF#"
drag, startPoint x: 349, startPoint y: 344, endPoint x: 410, endPoint y: 340, distance: 61.1
click at [391, 340] on code "DMIRollinsVZW" at bounding box center [356, 344] width 71 height 17
copy code "DMIRollinsVZW"
drag, startPoint x: 471, startPoint y: 341, endPoint x: 637, endPoint y: 330, distance: 166.7
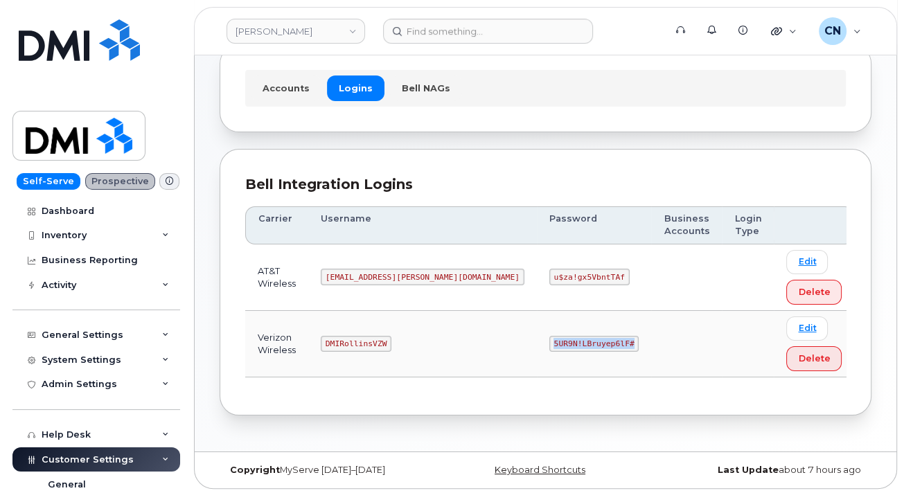
click at [605, 331] on tr "Verizon Wireless DMIRollinsVZW 5UR9N!LBruyep6lF# Edit Delete" at bounding box center [549, 344] width 609 height 67
copy code "5UR9N!LBruyep6lF#"
